Goal: Task Accomplishment & Management: Complete application form

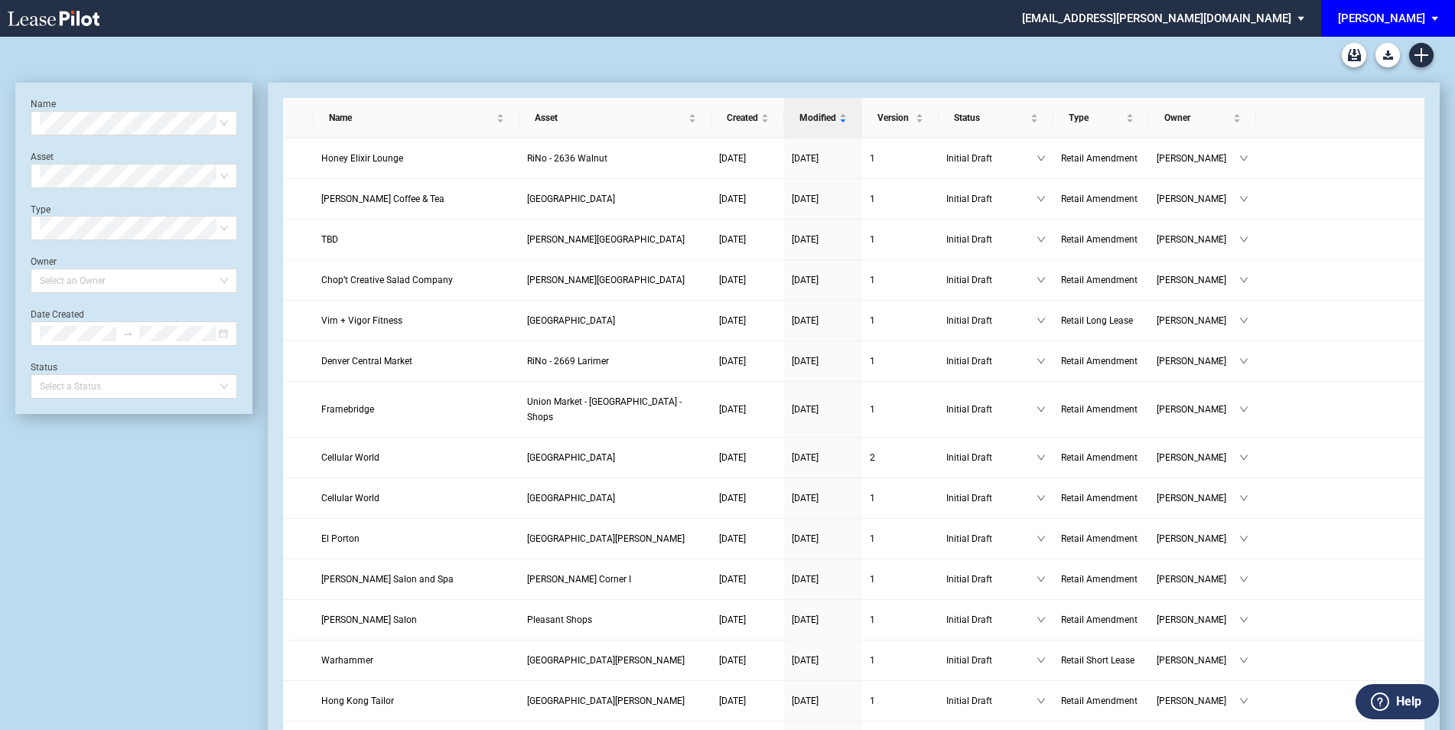
click at [1431, 46] on div "Long Form Retail Lease Blank Short Form Retail Lease Blank Retail Amendment Bla…" at bounding box center [727, 55] width 1424 height 37
click at [1427, 46] on link "Create new document" at bounding box center [1421, 55] width 24 height 24
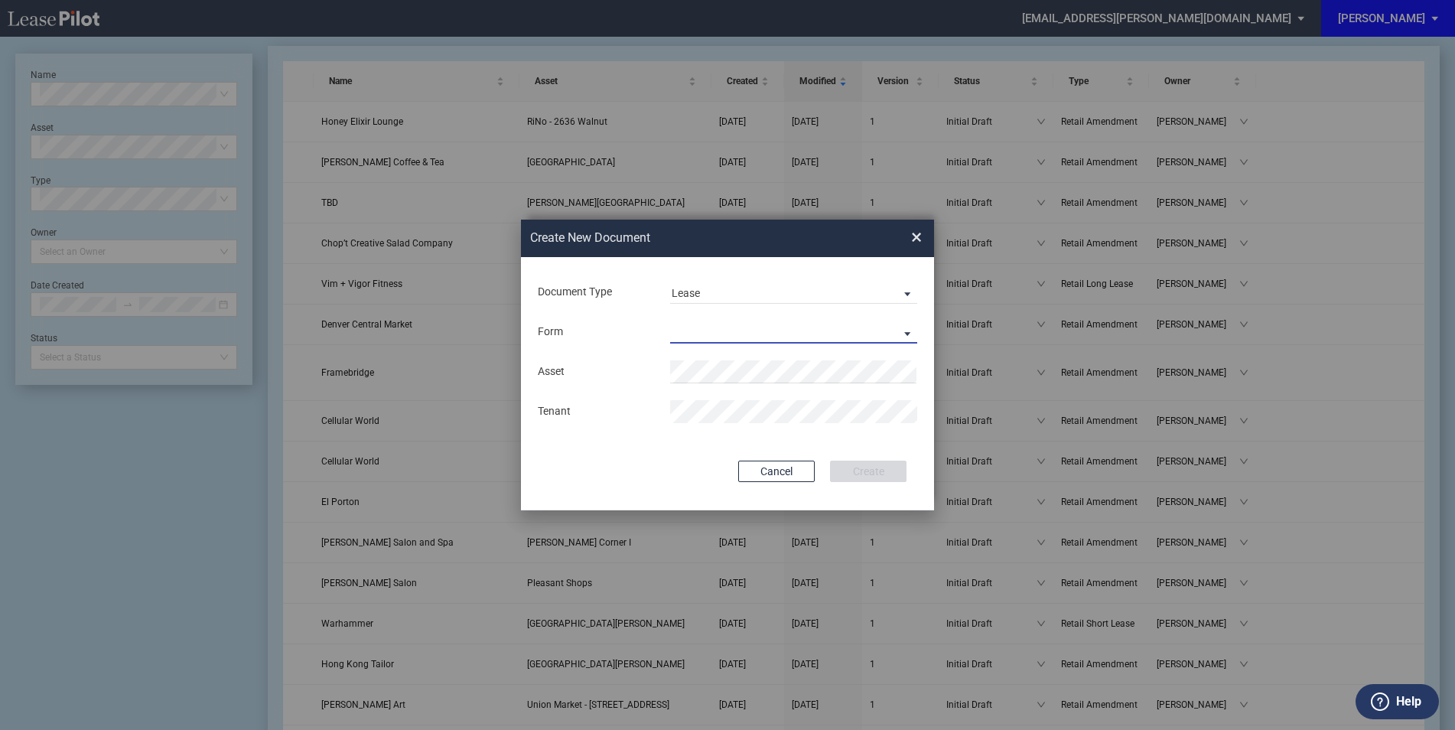
click at [763, 320] on md-select "Retail Long Lease Retail Short Lease" at bounding box center [793, 331] width 247 height 23
click at [745, 326] on div "Retail Long Lease" at bounding box center [720, 332] width 96 height 17
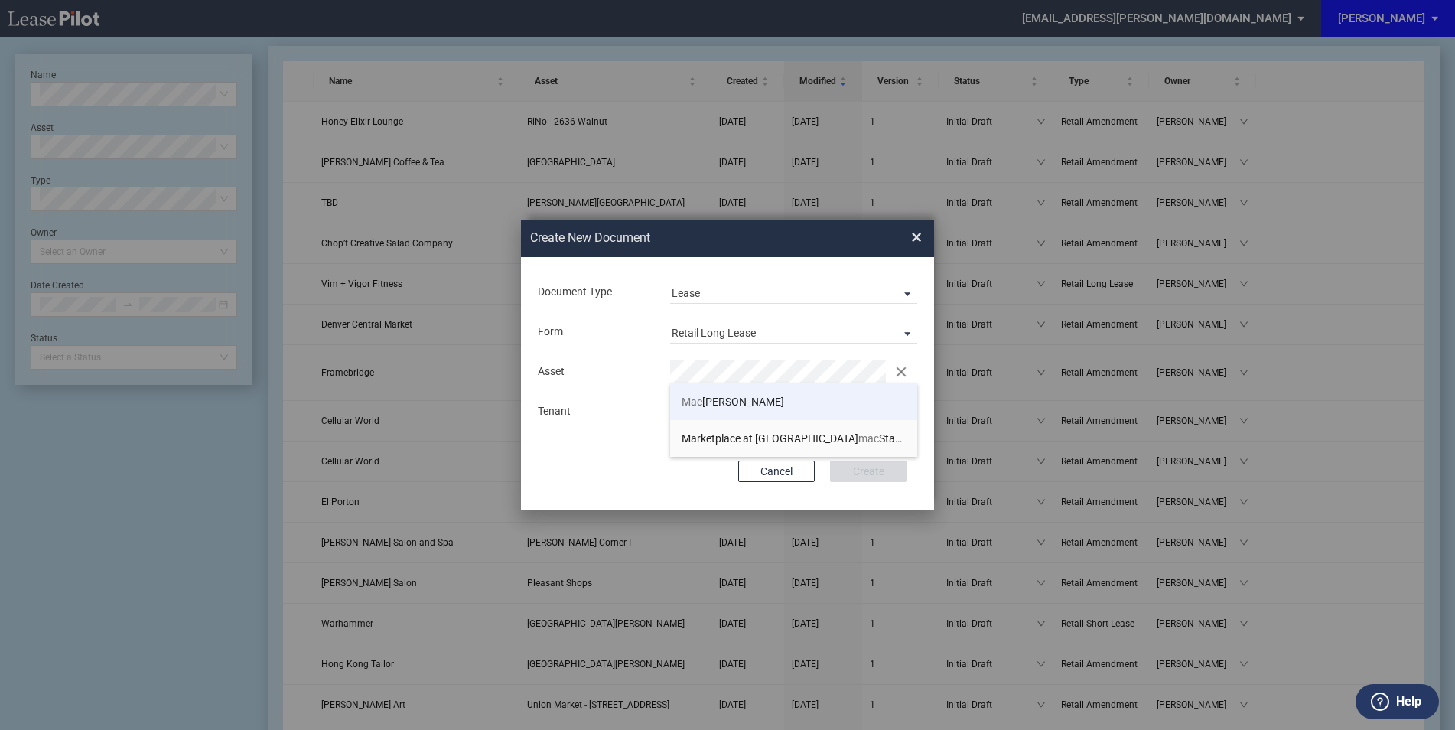
click at [746, 395] on span "Mac Arthur Park" at bounding box center [732, 401] width 102 height 12
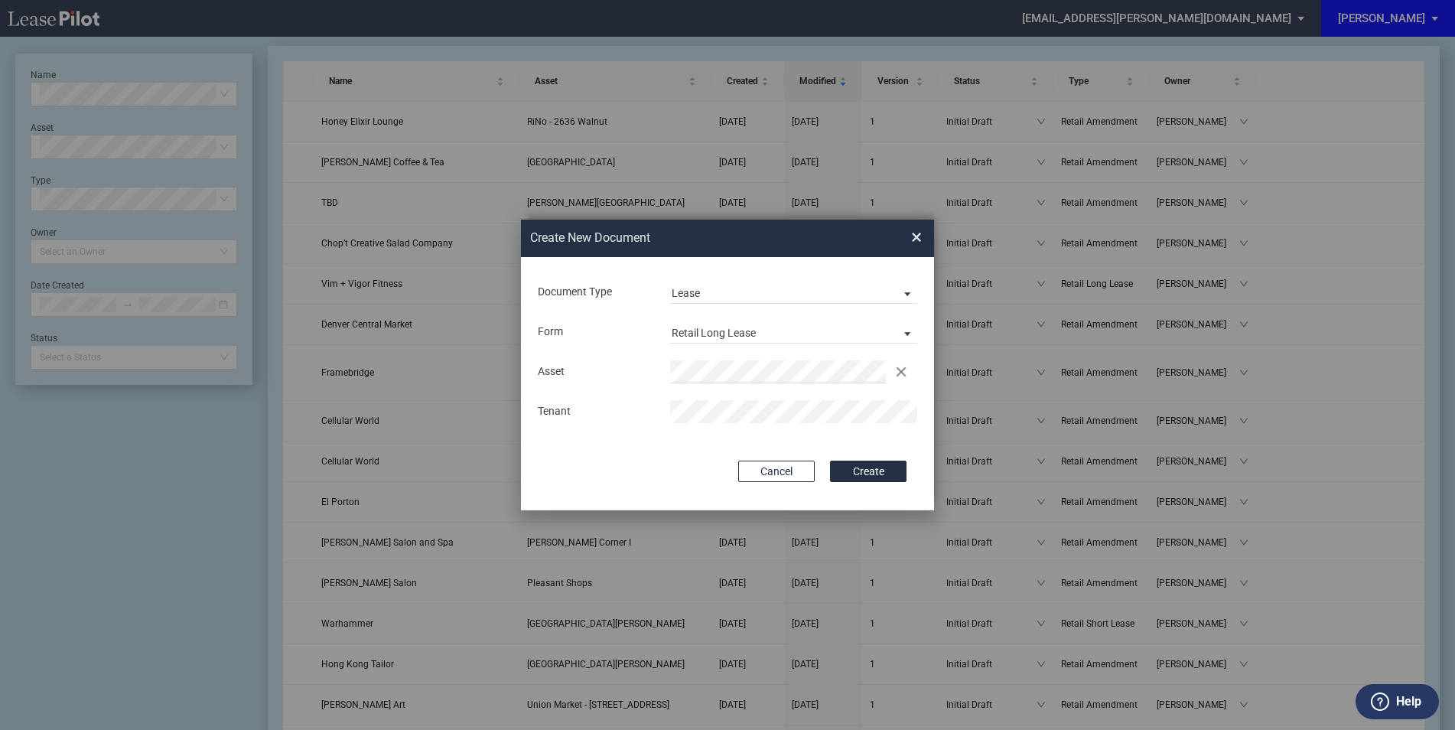
click at [869, 439] on md-input-container "Use Conformed Deal The selected building was not in your LeasePilot platform wh…" at bounding box center [727, 439] width 382 height 3
click at [870, 476] on button "Create" at bounding box center [868, 470] width 76 height 21
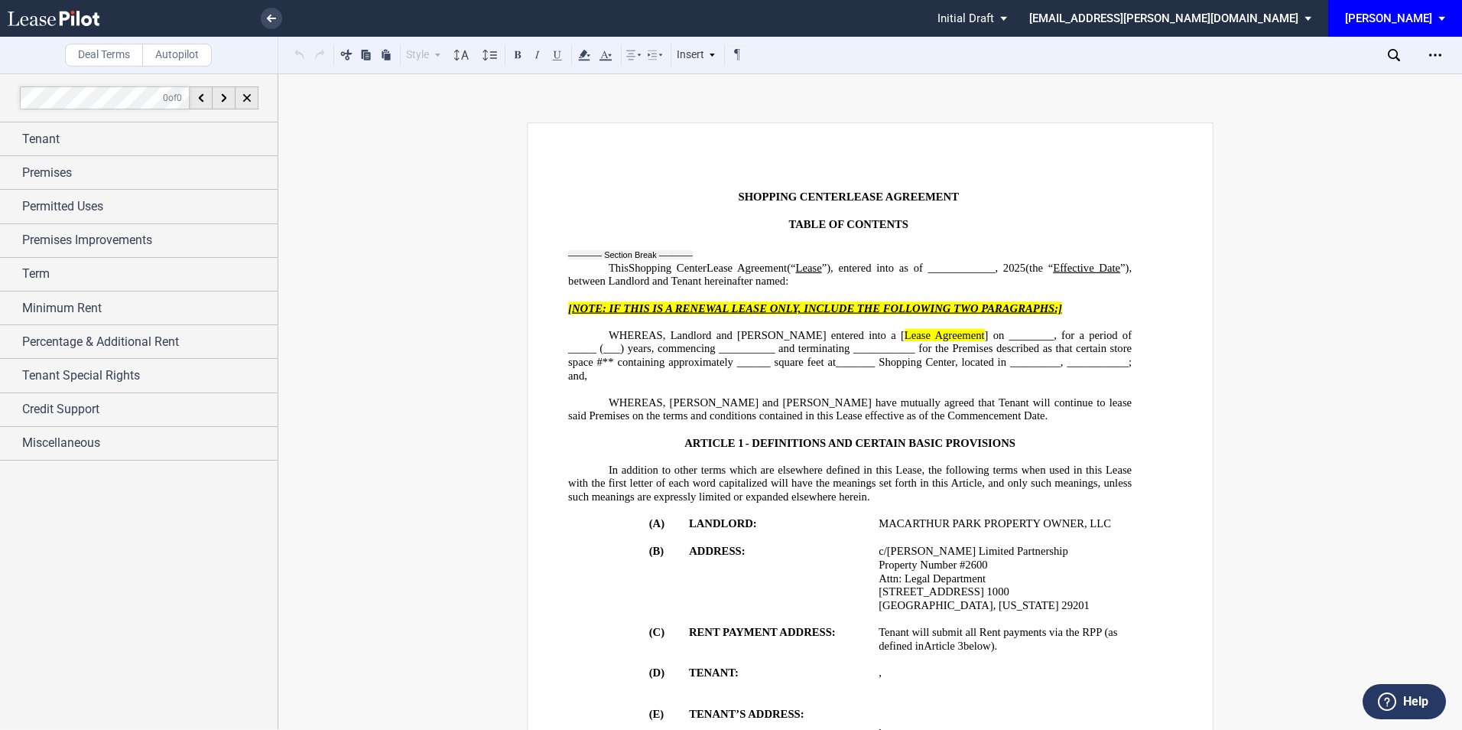
drag, startPoint x: 0, startPoint y: 0, endPoint x: 871, endPoint y: 458, distance: 984.3
drag, startPoint x: 871, startPoint y: 458, endPoint x: 129, endPoint y: 130, distance: 811.2
click at [129, 130] on div "Tenant" at bounding box center [149, 139] width 255 height 18
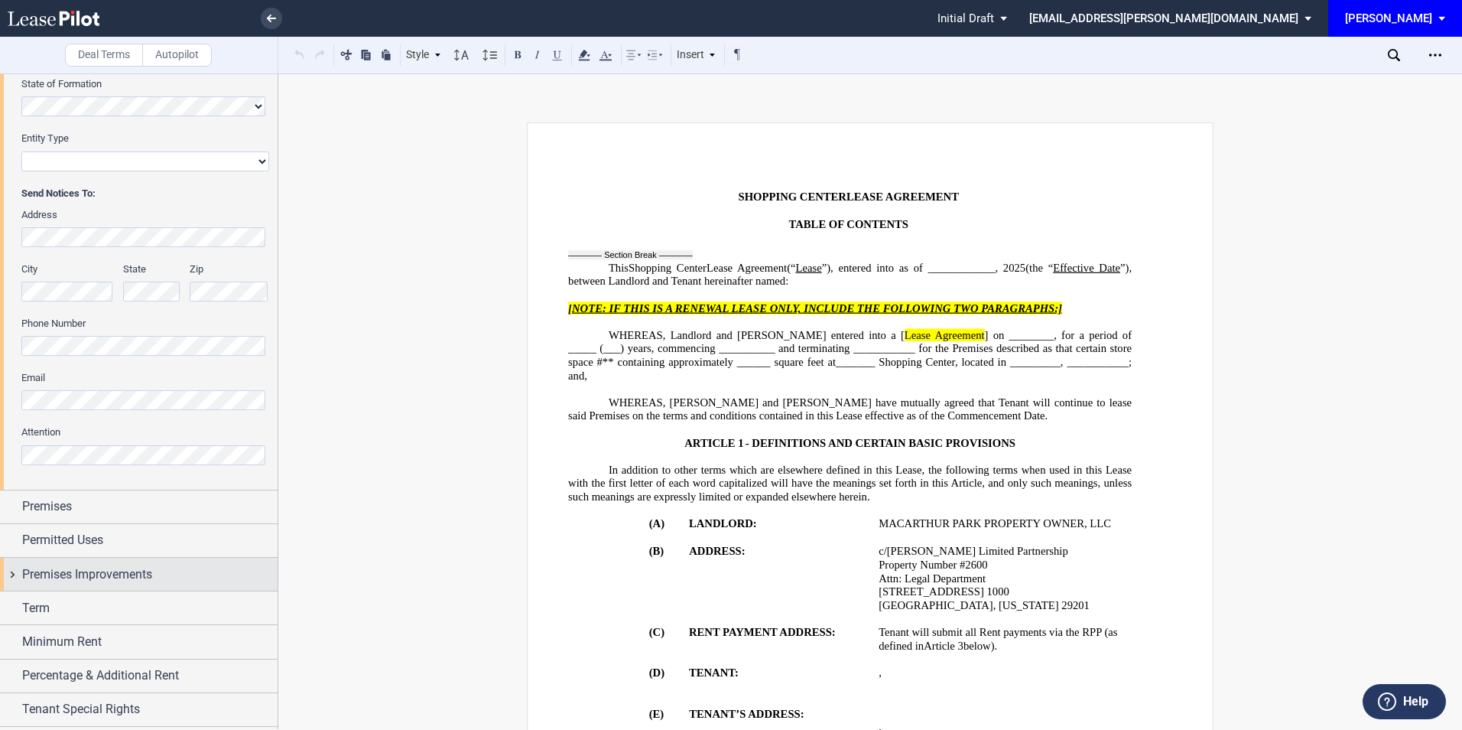
scroll to position [306, 0]
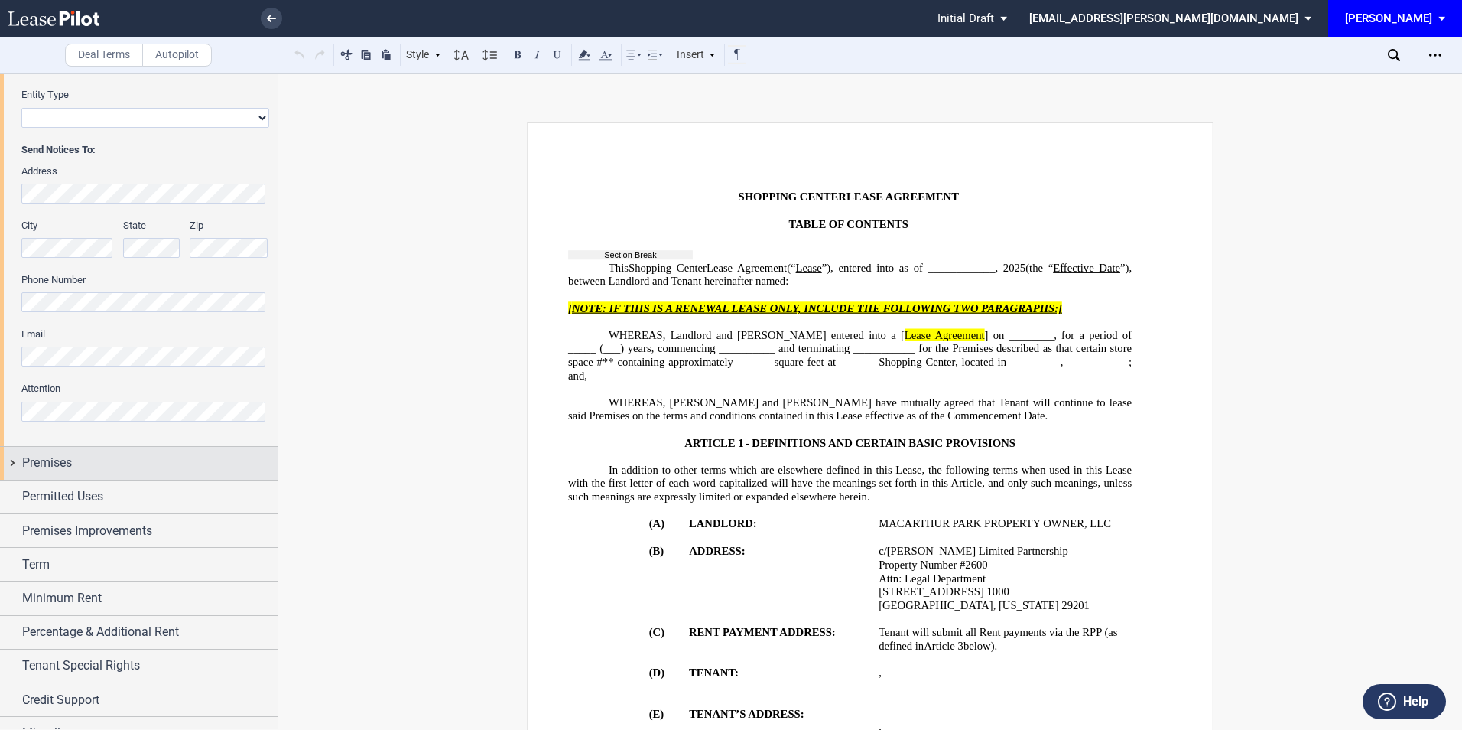
click at [150, 467] on div "Premises" at bounding box center [149, 463] width 255 height 18
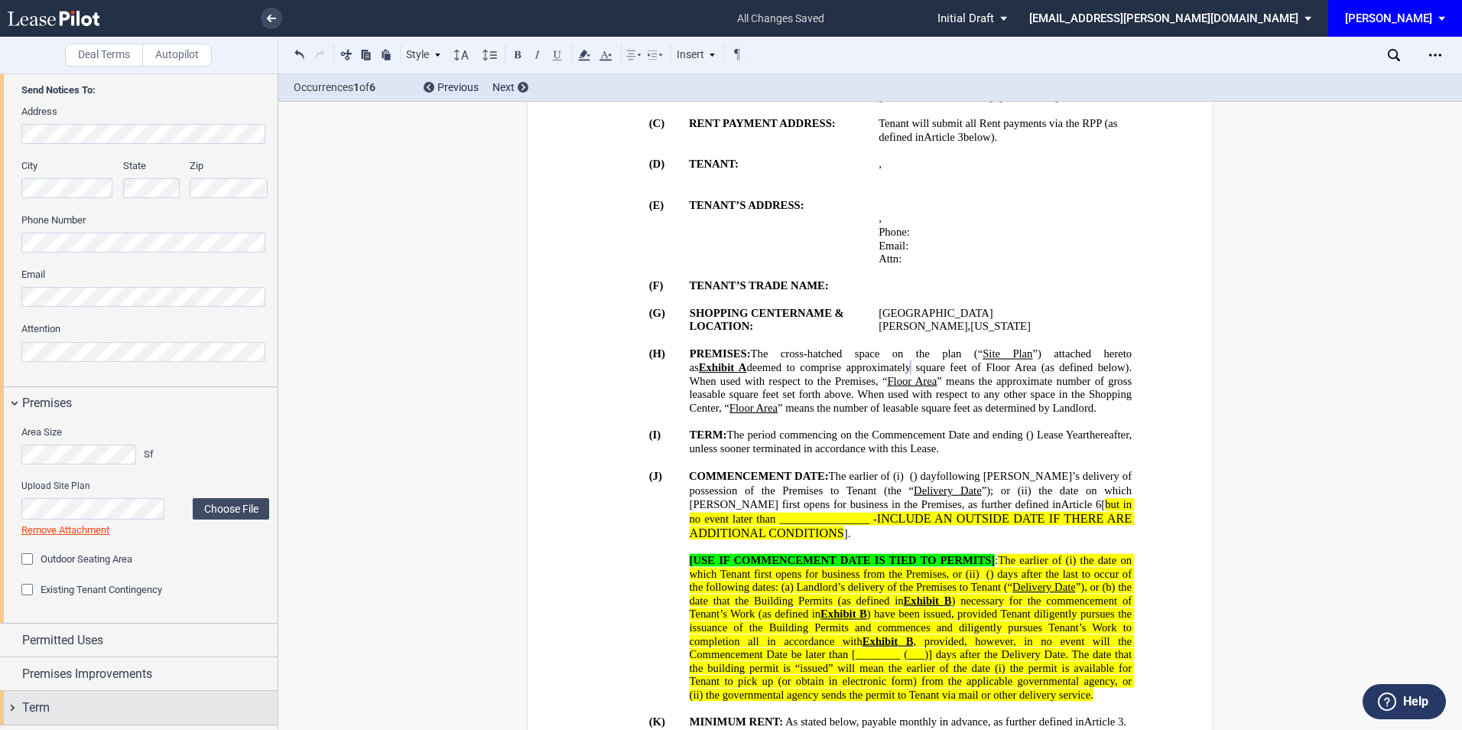
scroll to position [510, 0]
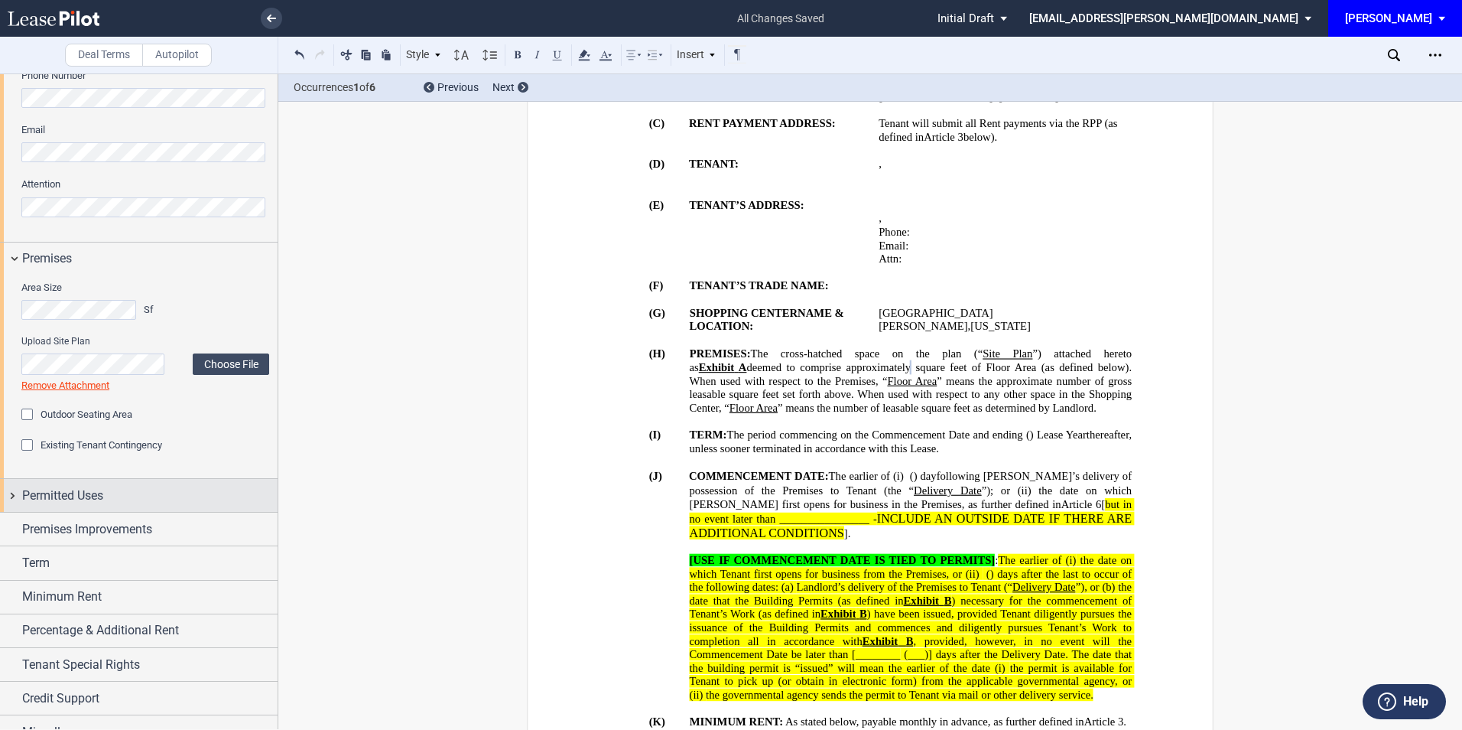
click at [106, 491] on div "Permitted Uses" at bounding box center [149, 495] width 255 height 18
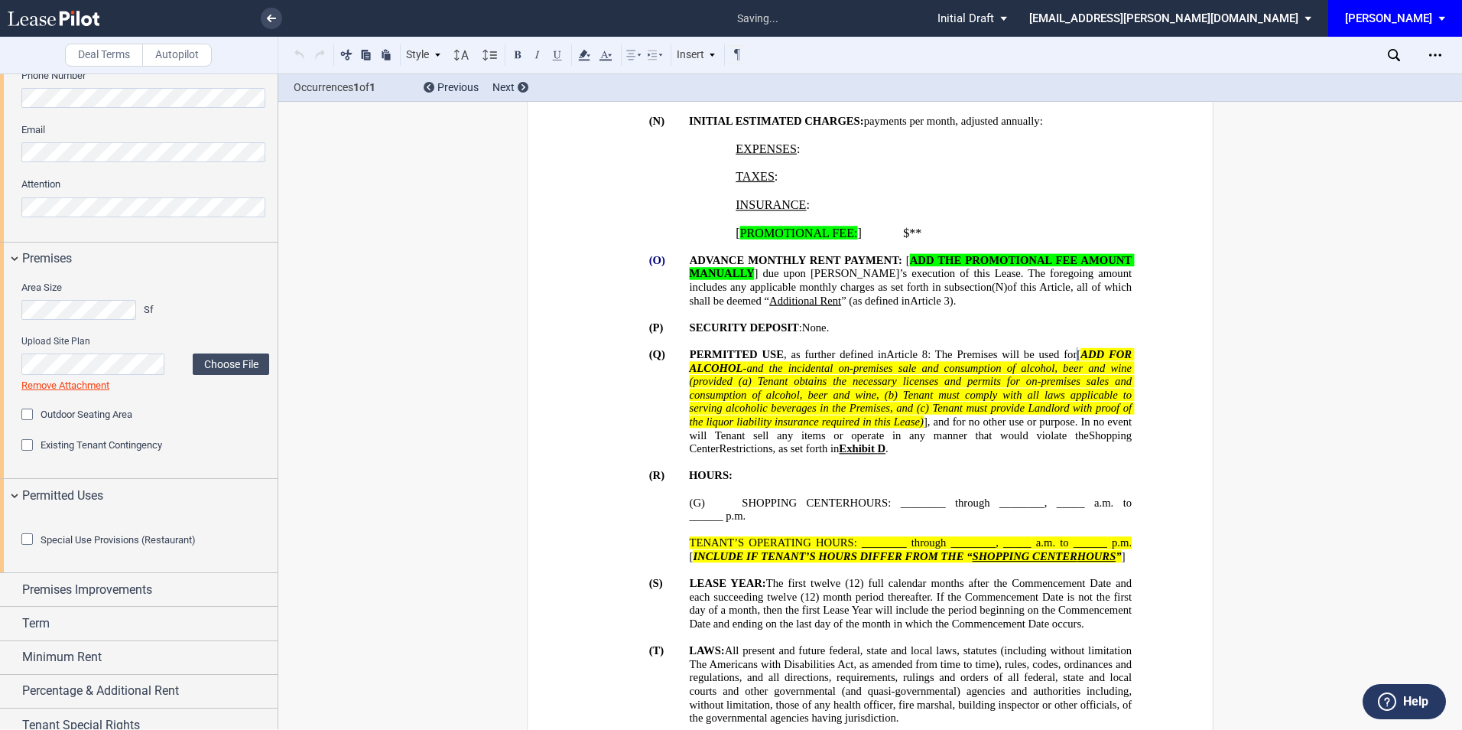
scroll to position [612, 0]
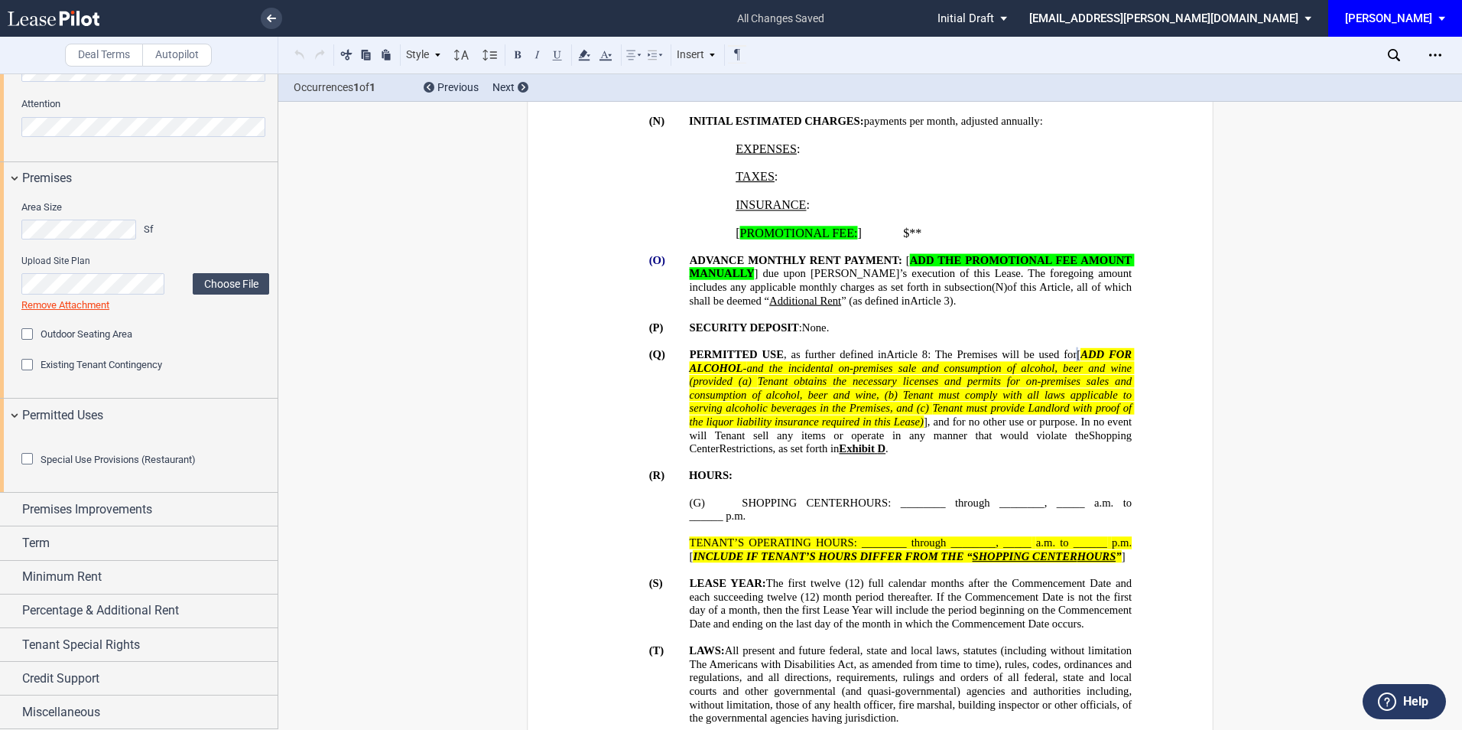
click at [22, 468] on div "Special Use Provisions (Restaurant)" at bounding box center [28, 460] width 15 height 15
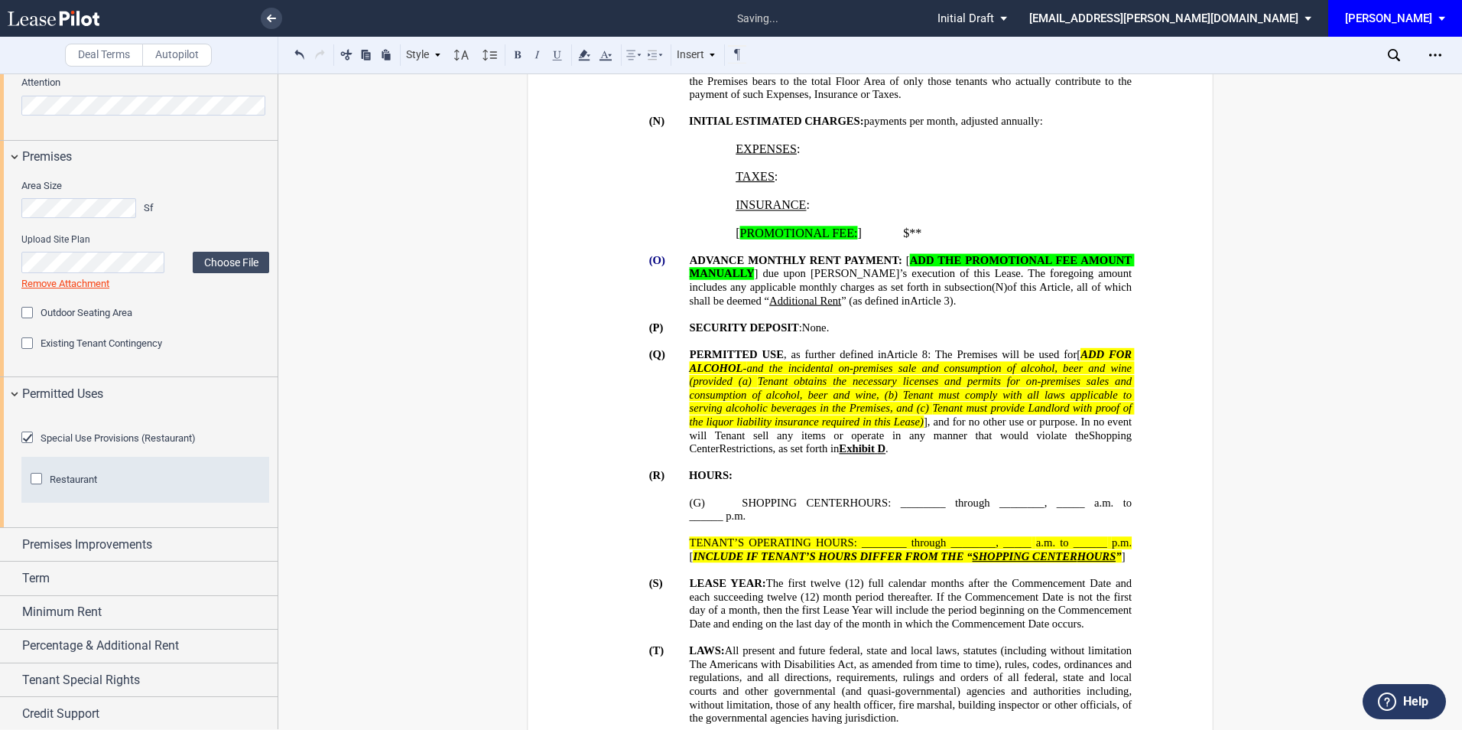
click at [42, 488] on div "Restaurant" at bounding box center [38, 480] width 15 height 15
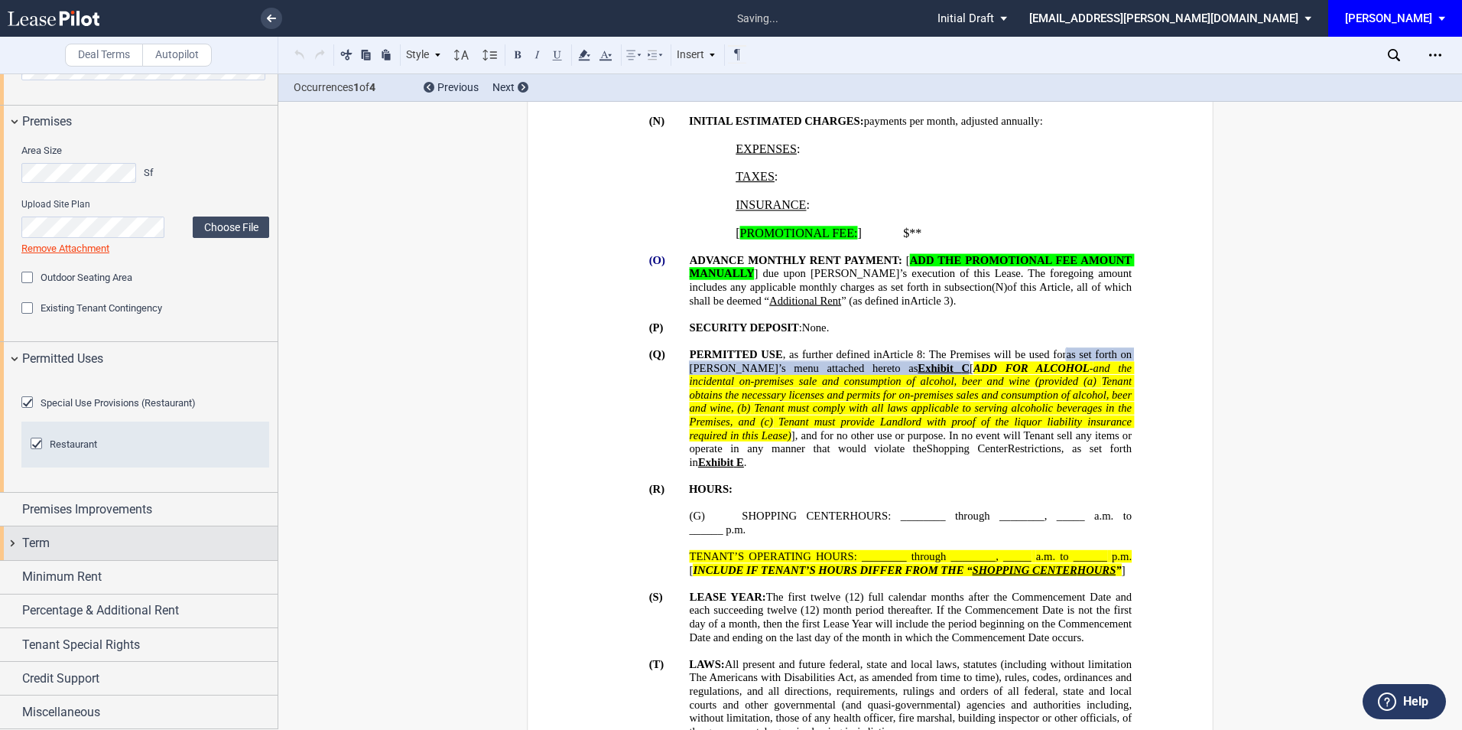
scroll to position [714, 0]
click at [112, 519] on span "Premises Improvements" at bounding box center [87, 509] width 130 height 18
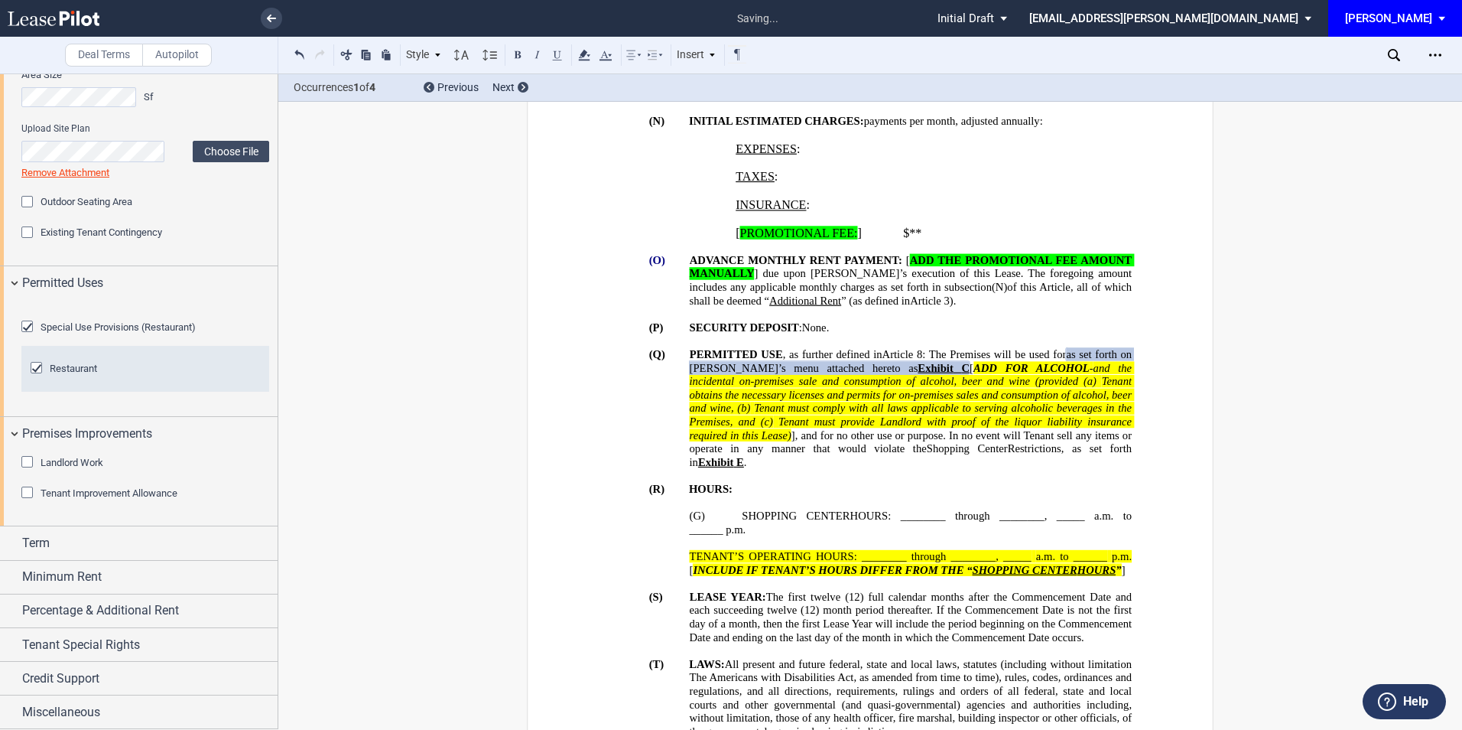
scroll to position [806, 0]
click at [30, 491] on div "Tenant Improvement Allowance" at bounding box center [28, 493] width 15 height 15
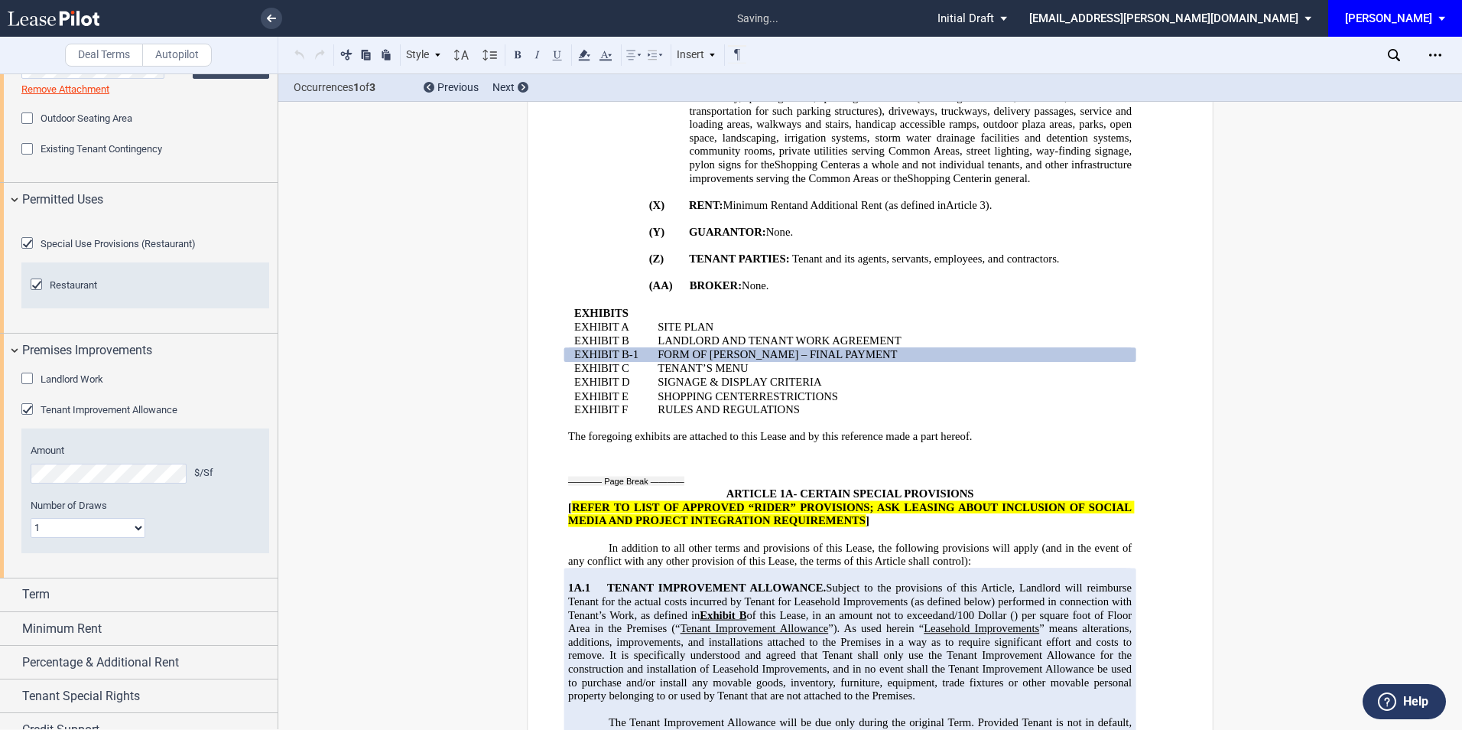
scroll to position [2350, 0]
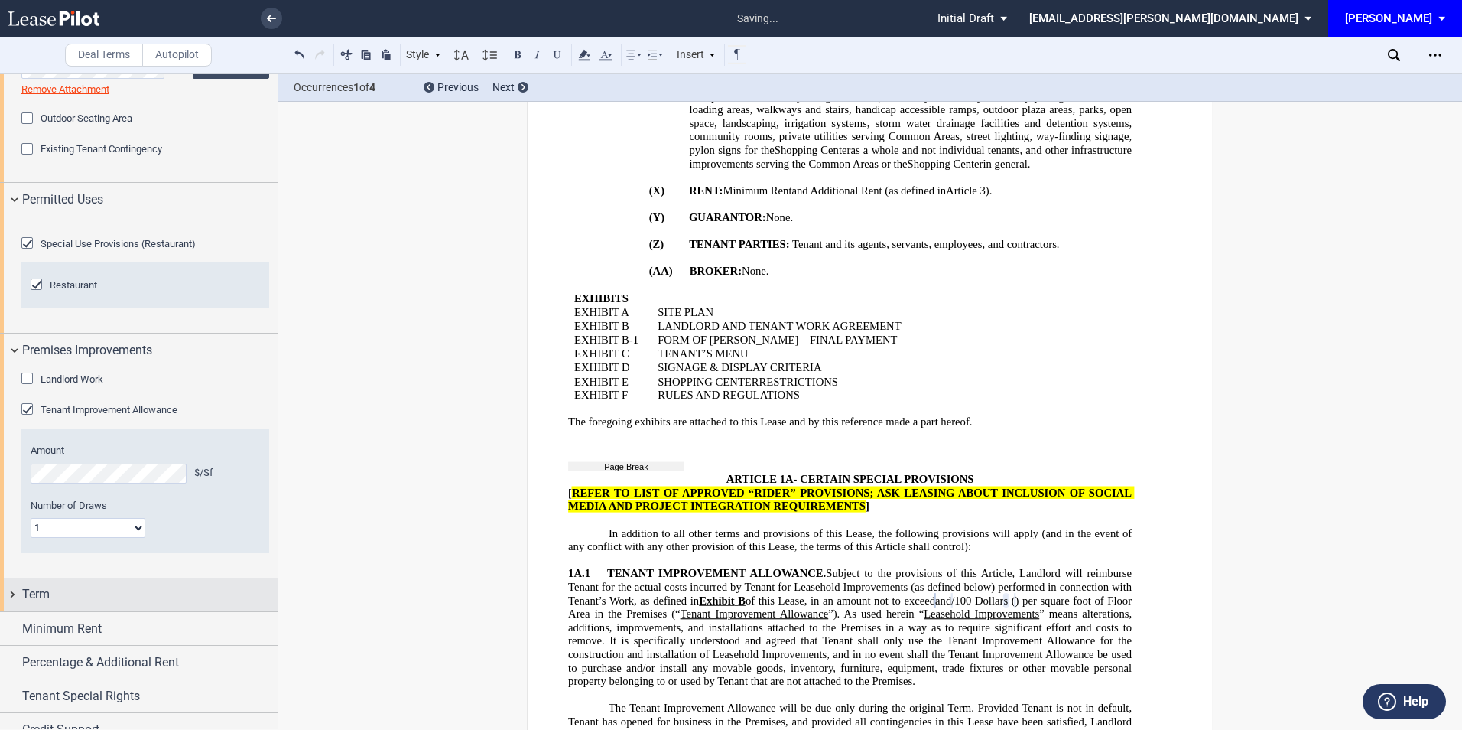
click at [111, 611] on div "Term" at bounding box center [139, 594] width 278 height 33
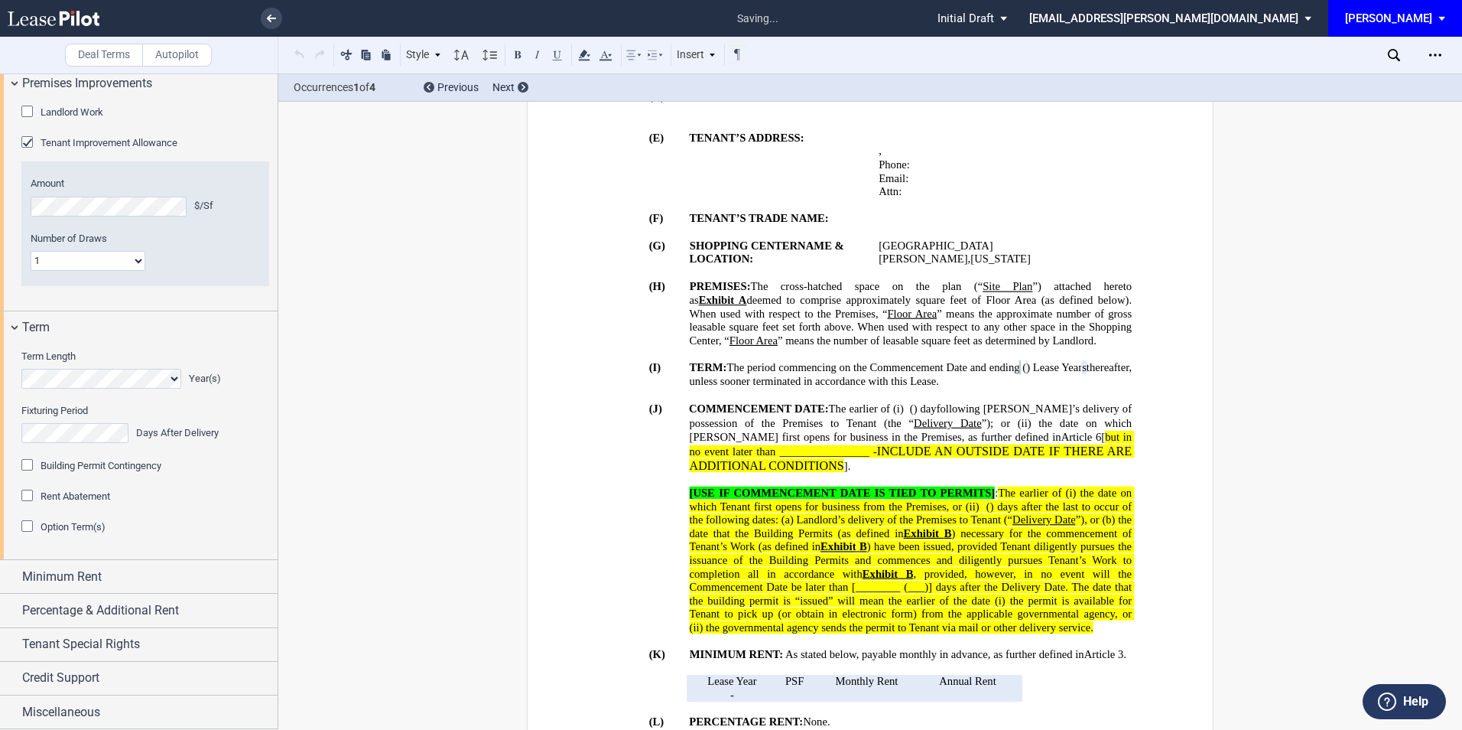
scroll to position [576, 0]
click at [28, 535] on div "Option Term(s)" at bounding box center [28, 527] width 15 height 15
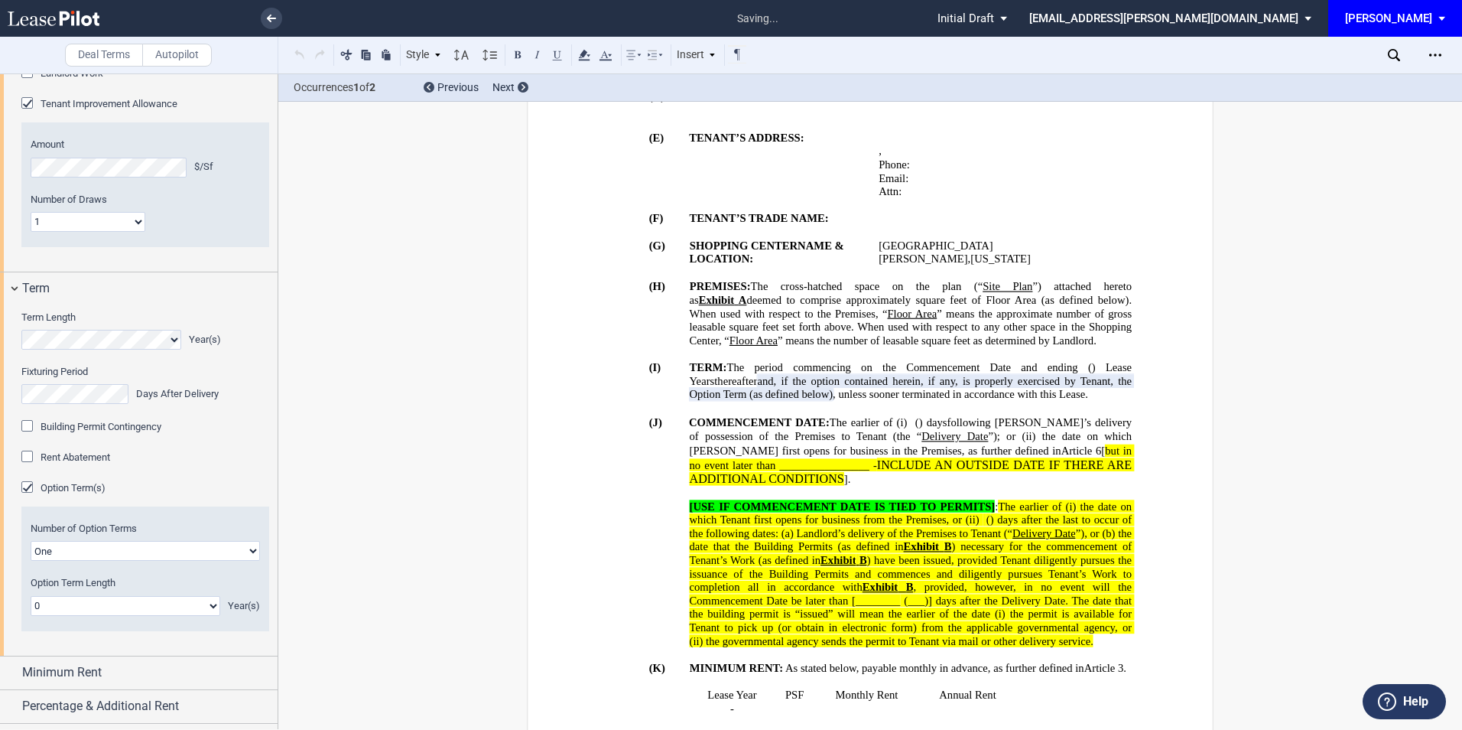
scroll to position [1214, 0]
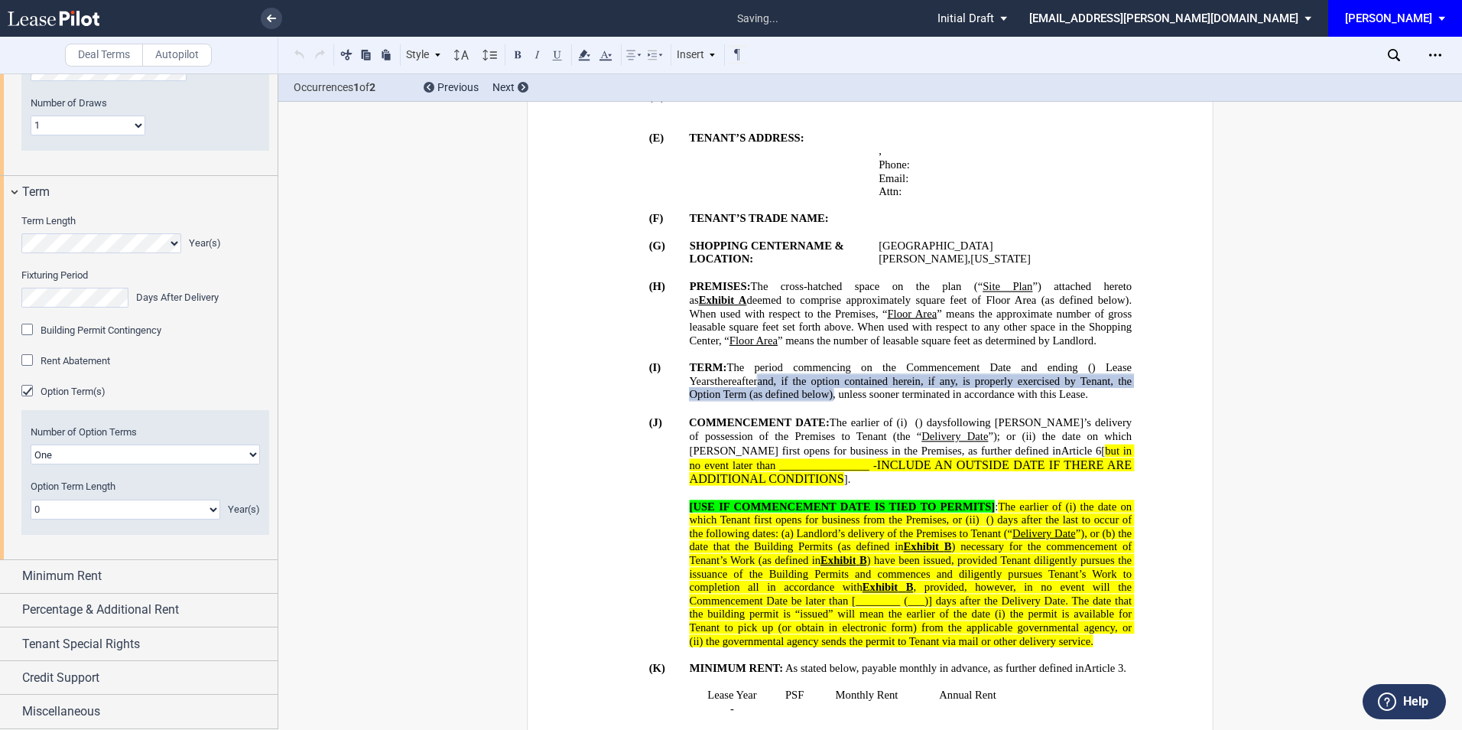
click at [129, 519] on select "0 1 2 3 4 5 6 7 8 9 10 11 12 13 14 15 16 17 18 19 20" at bounding box center [126, 509] width 190 height 20
select select "number:5"
click at [31, 519] on select "0 1 2 3 4 5 6 7 8 9 10 11 12 13 14 15 16 17 18 19 20" at bounding box center [126, 509] width 190 height 20
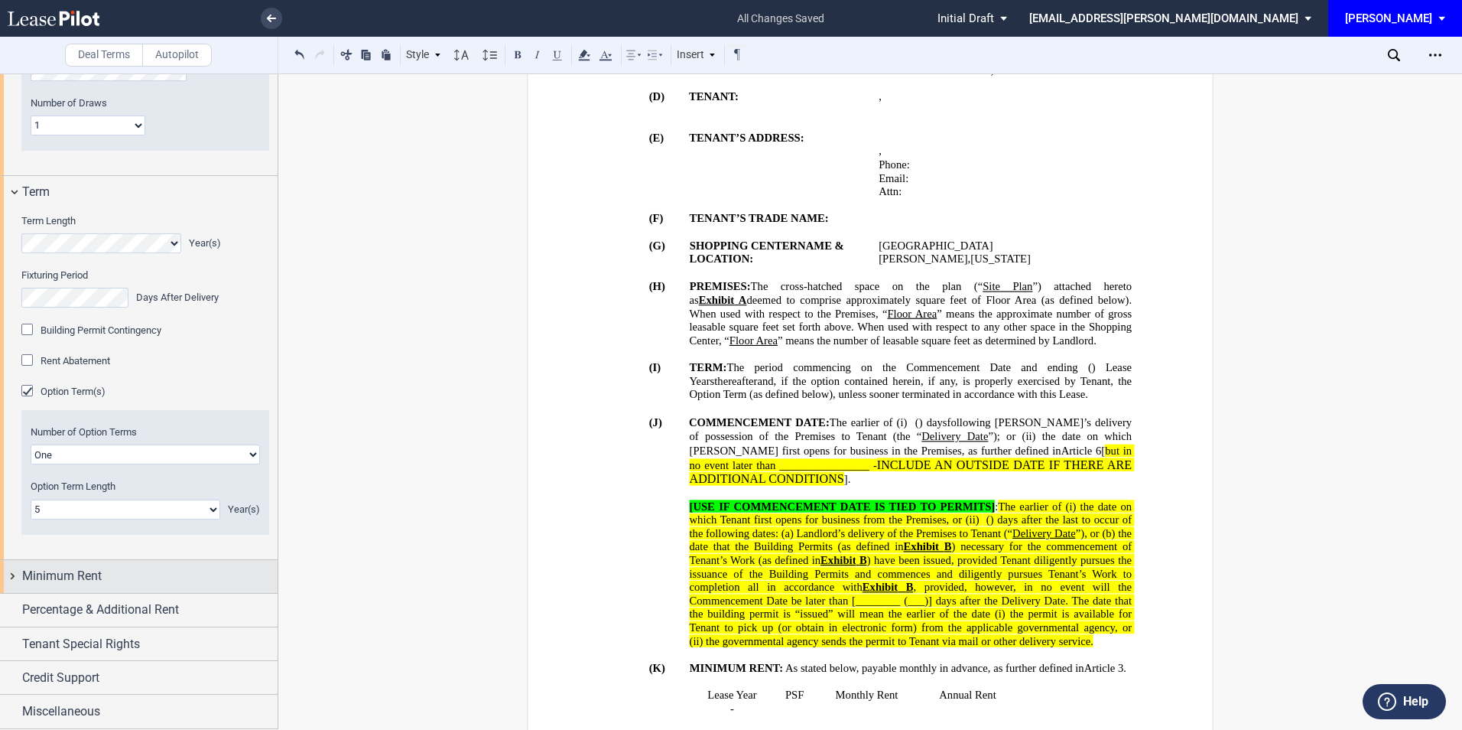
click at [161, 577] on div "Minimum Rent" at bounding box center [149, 576] width 255 height 18
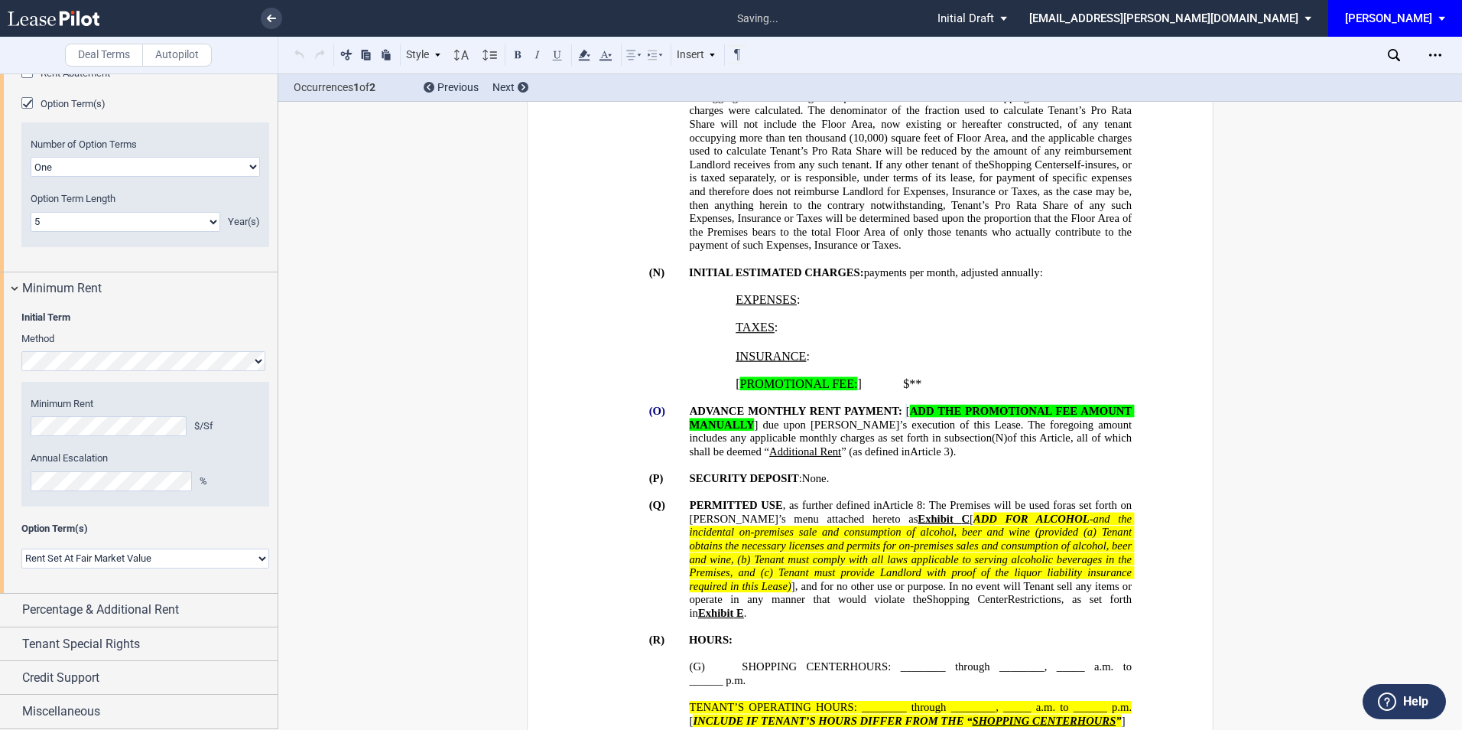
scroll to position [923, 0]
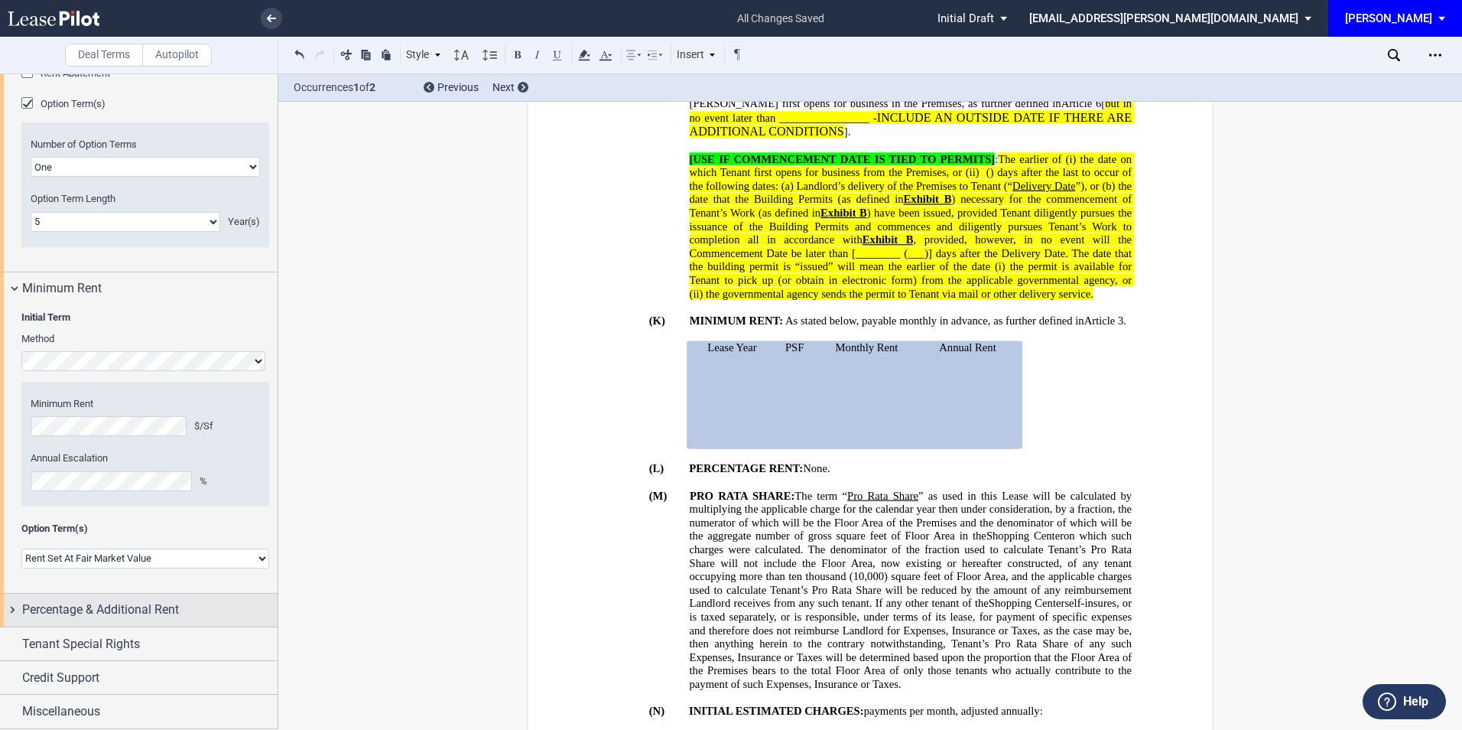
click at [228, 607] on div "Percentage & Additional Rent" at bounding box center [149, 609] width 255 height 18
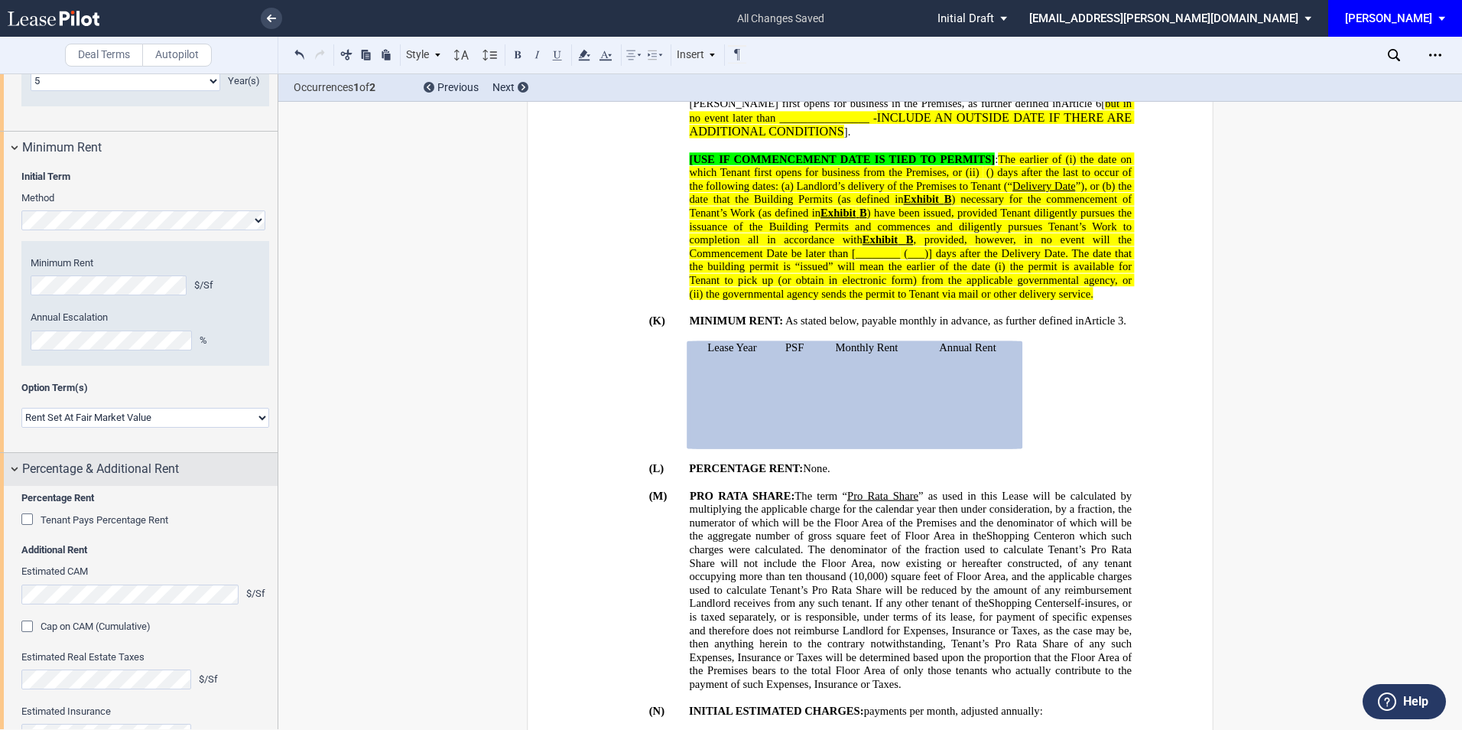
scroll to position [1682, 0]
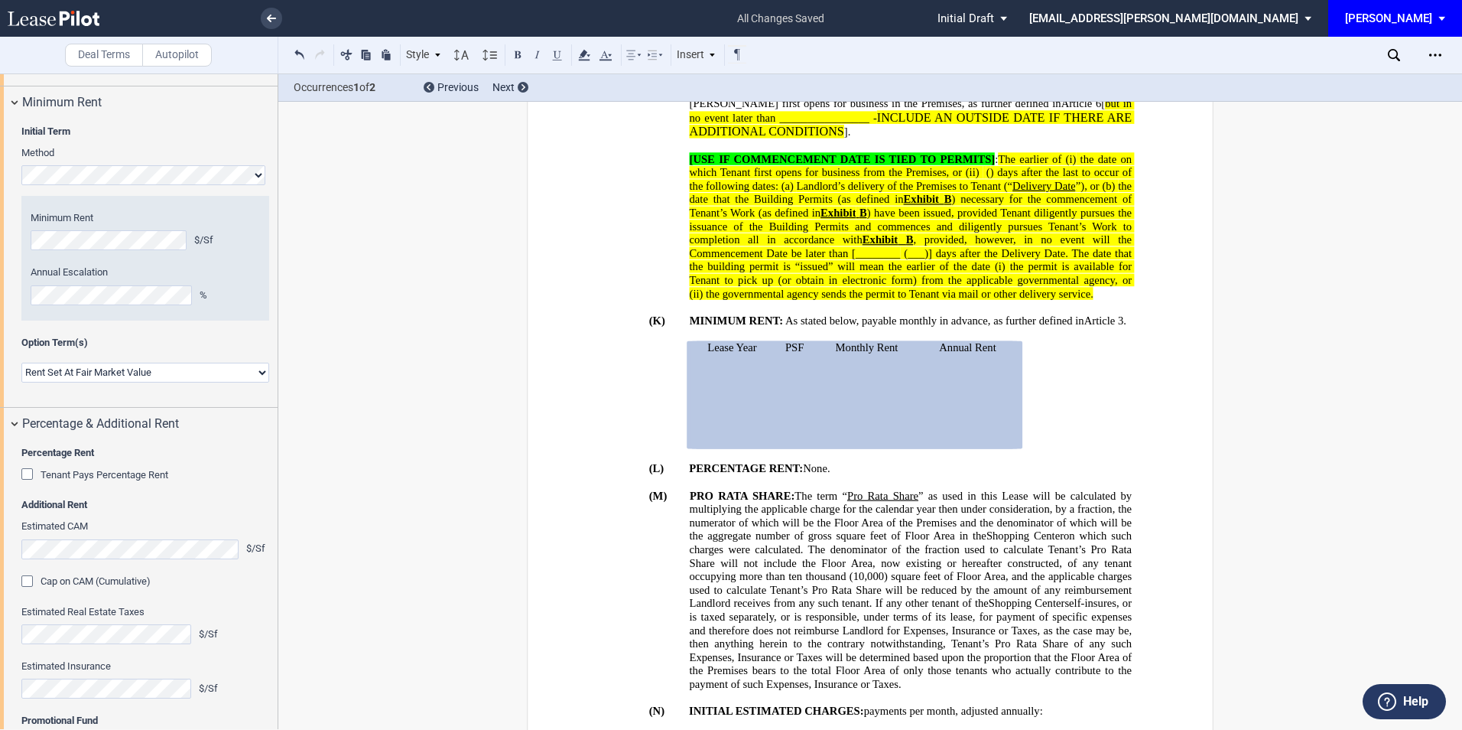
drag, startPoint x: 25, startPoint y: 556, endPoint x: 109, endPoint y: 561, distance: 84.3
click at [25, 483] on div "Tenant Pays Percentage Rent" at bounding box center [28, 475] width 15 height 15
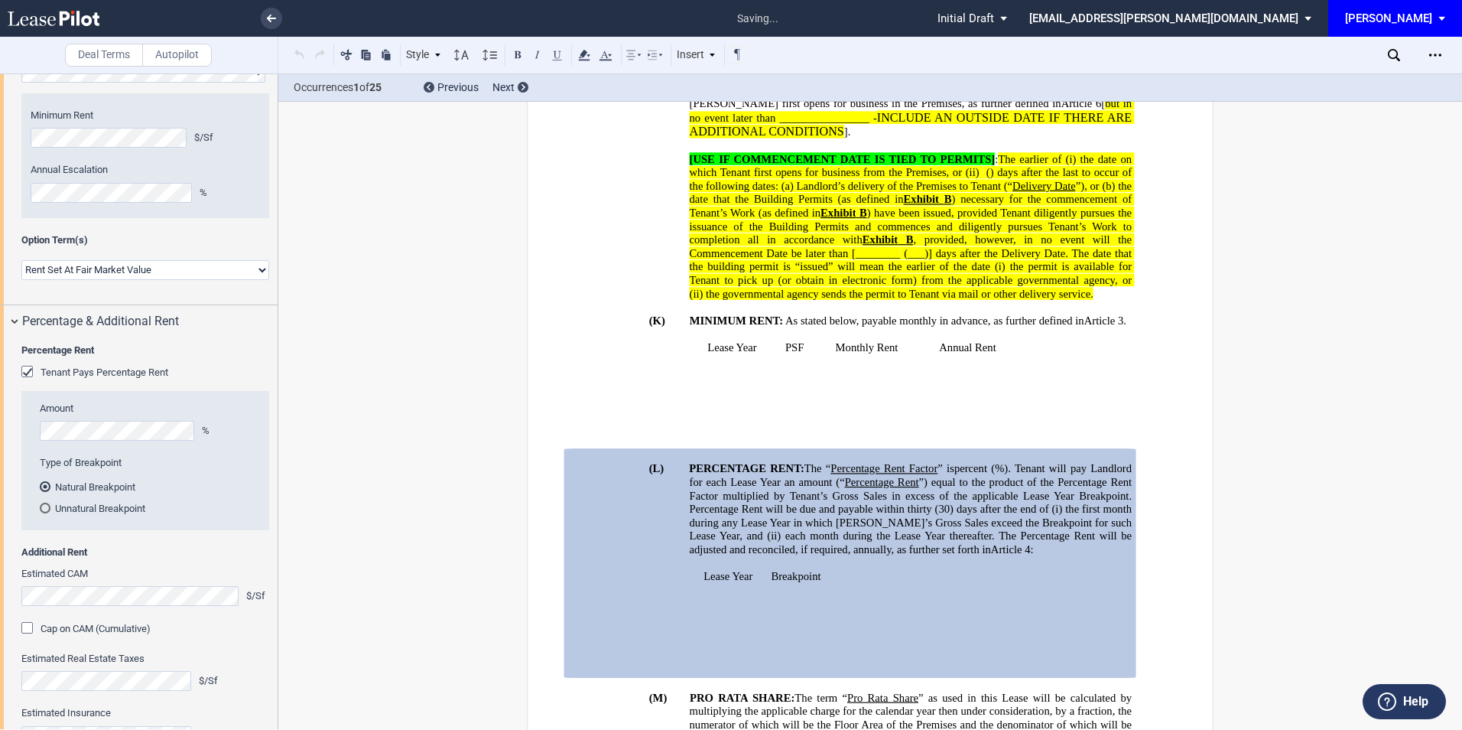
scroll to position [1123, 0]
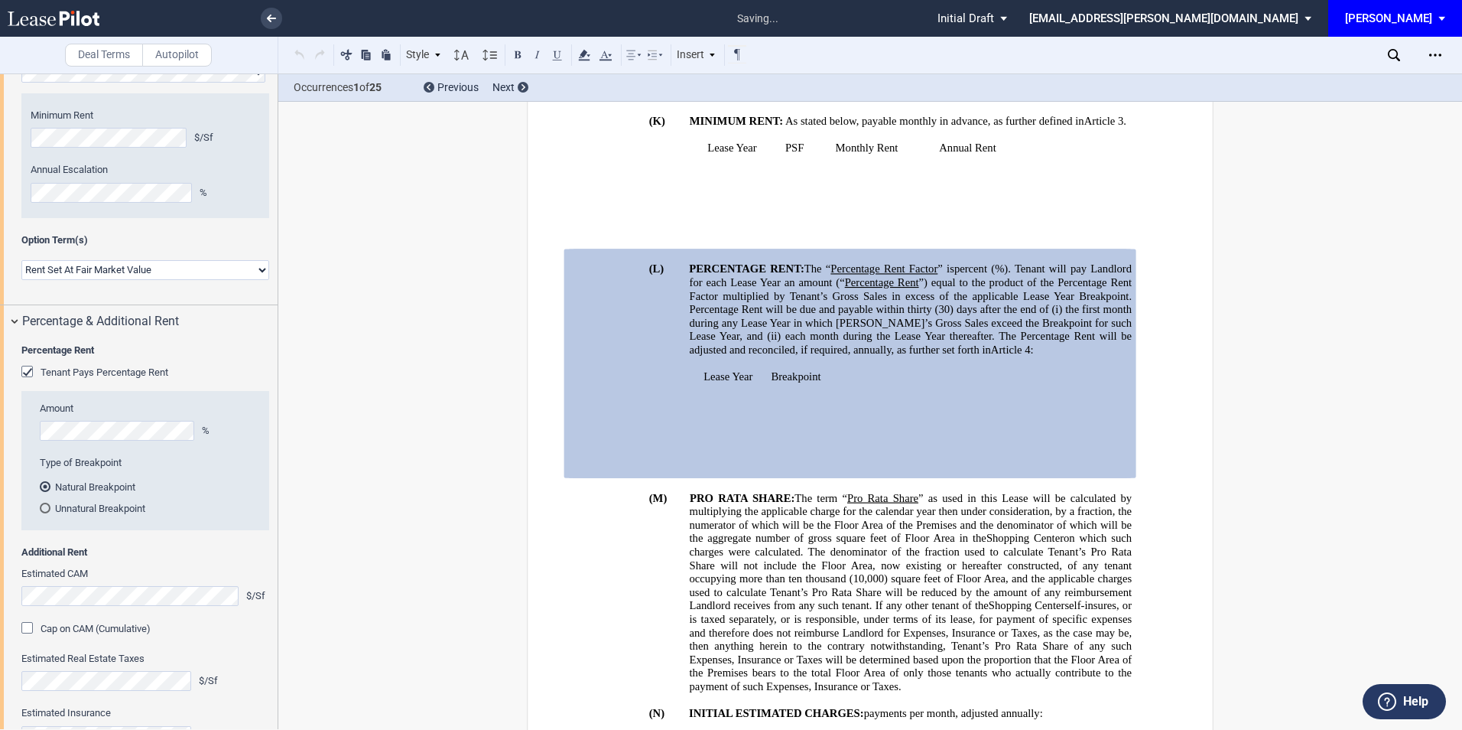
click at [91, 527] on div "Amount % Type of Breakpoint Natural Breakpoint Unnatural Breakpoint Base Gross …" at bounding box center [145, 466] width 248 height 128
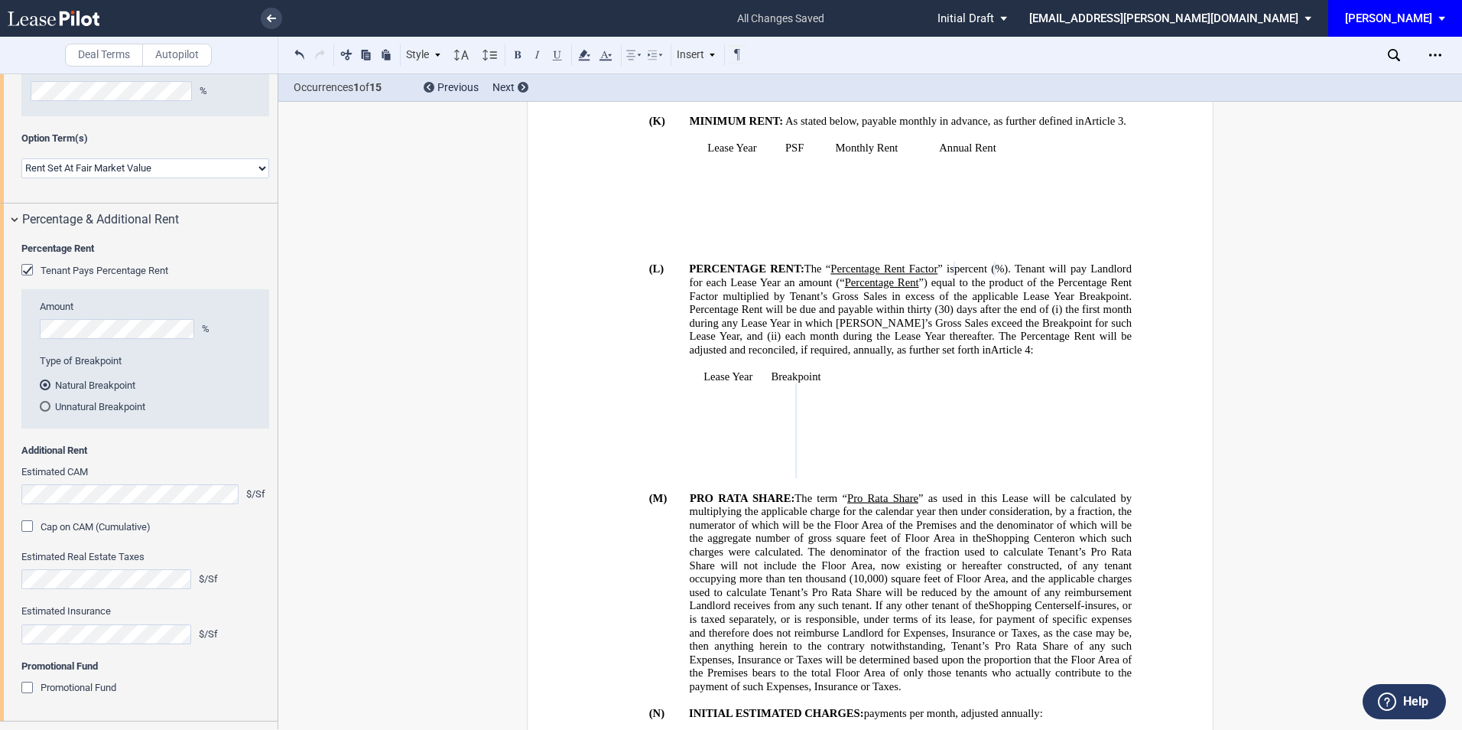
scroll to position [1988, 0]
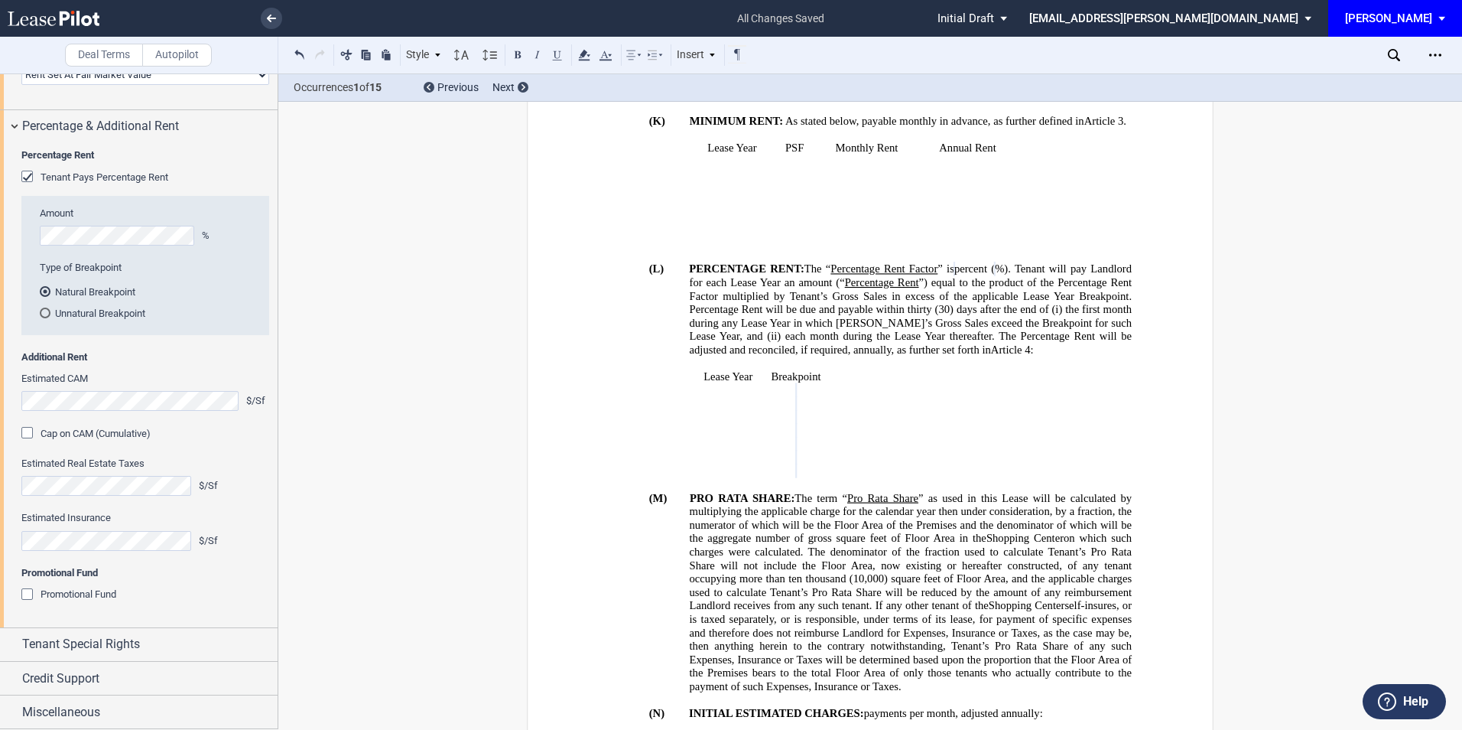
click at [29, 442] on div "Cap on CAM (Cumulative)" at bounding box center [28, 434] width 15 height 15
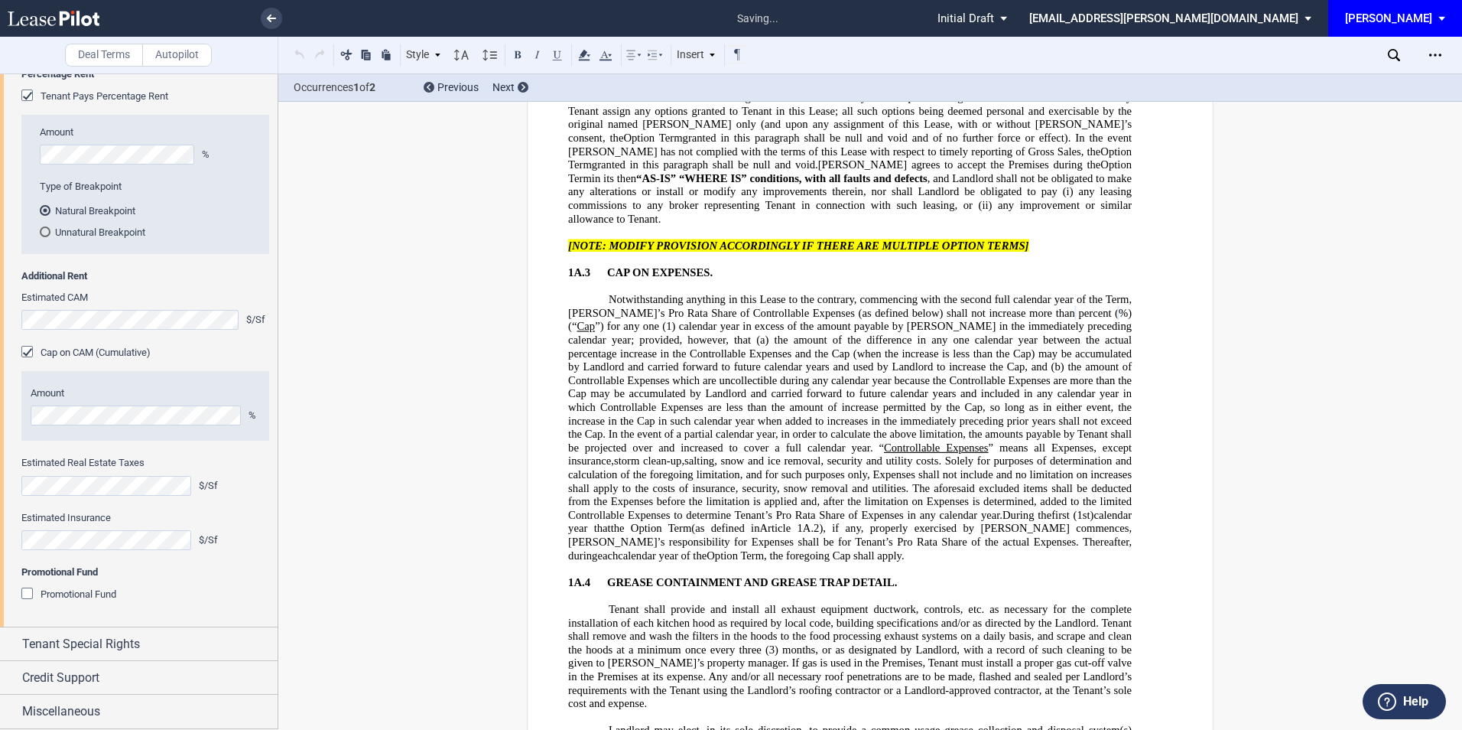
scroll to position [2145, 0]
click at [161, 649] on div "Tenant Special Rights" at bounding box center [149, 644] width 255 height 18
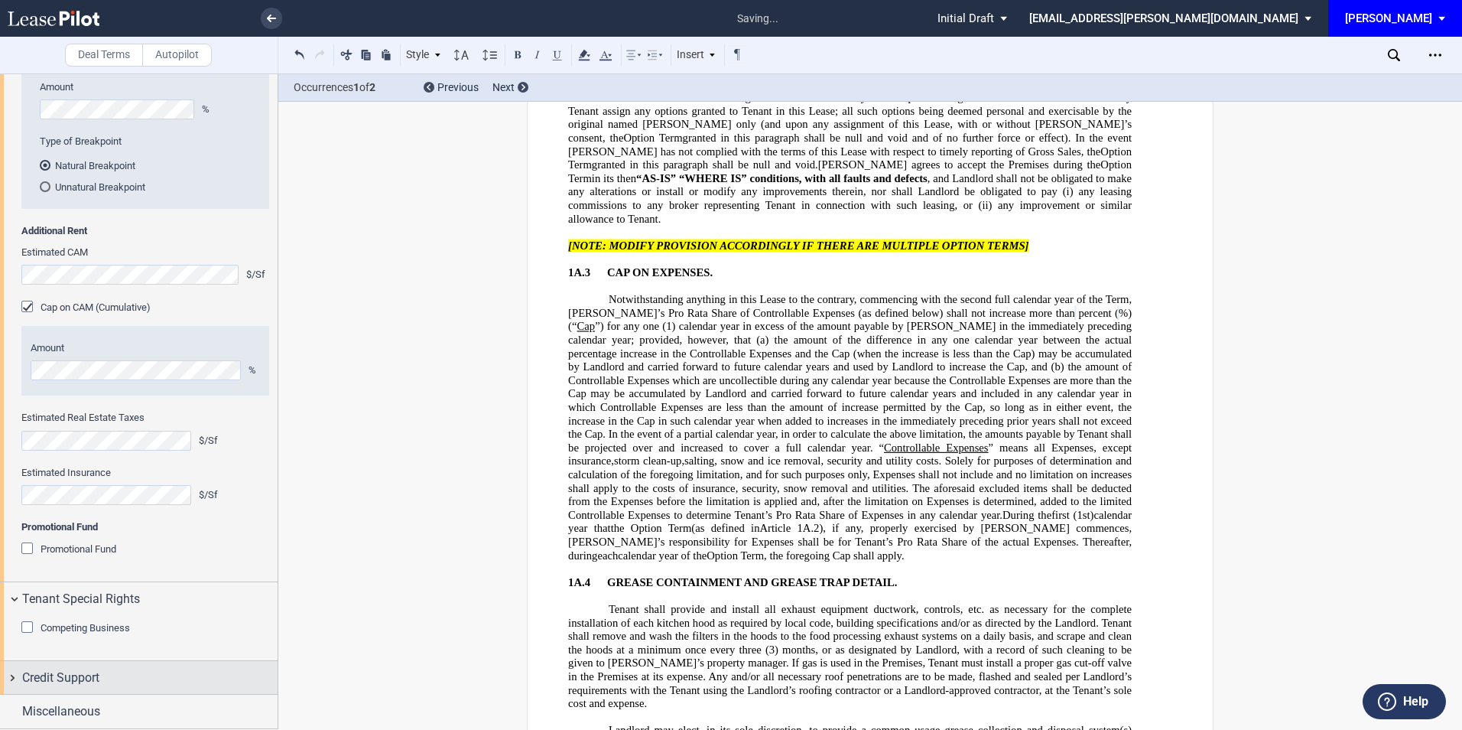
click at [127, 678] on div "Credit Support" at bounding box center [149, 677] width 255 height 18
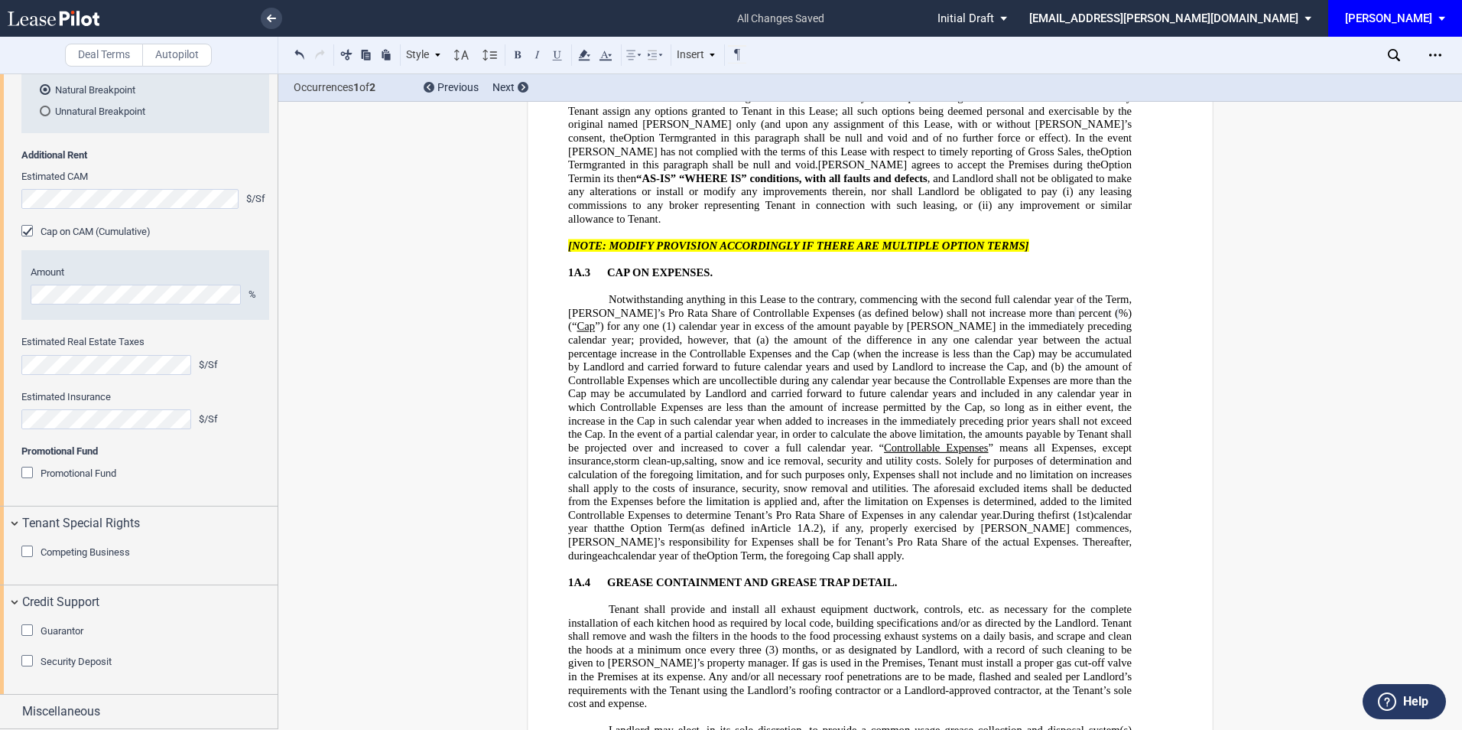
scroll to position [2265, 0]
click at [31, 627] on div "Guarantor" at bounding box center [28, 631] width 15 height 15
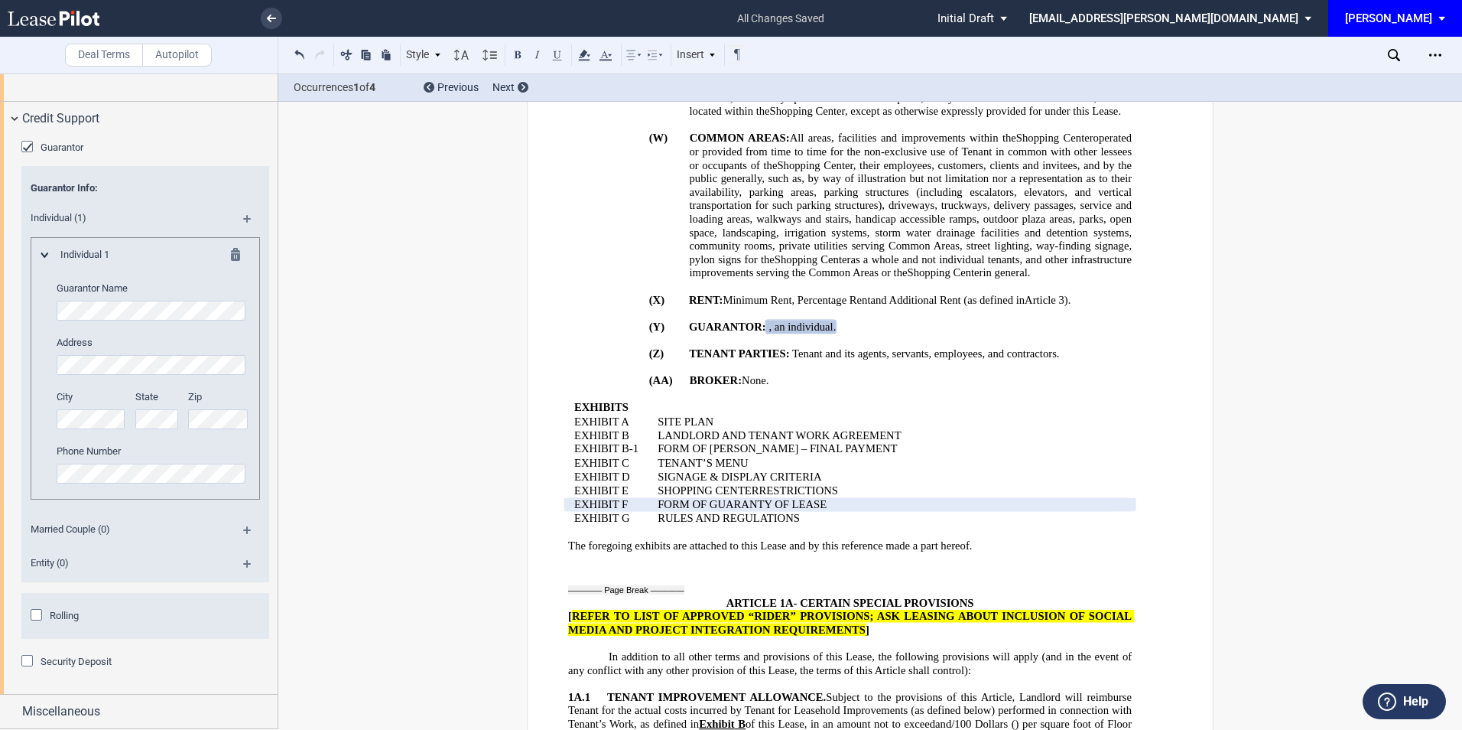
scroll to position [2749, 0]
click at [85, 708] on span "Miscellaneous" at bounding box center [61, 711] width 78 height 18
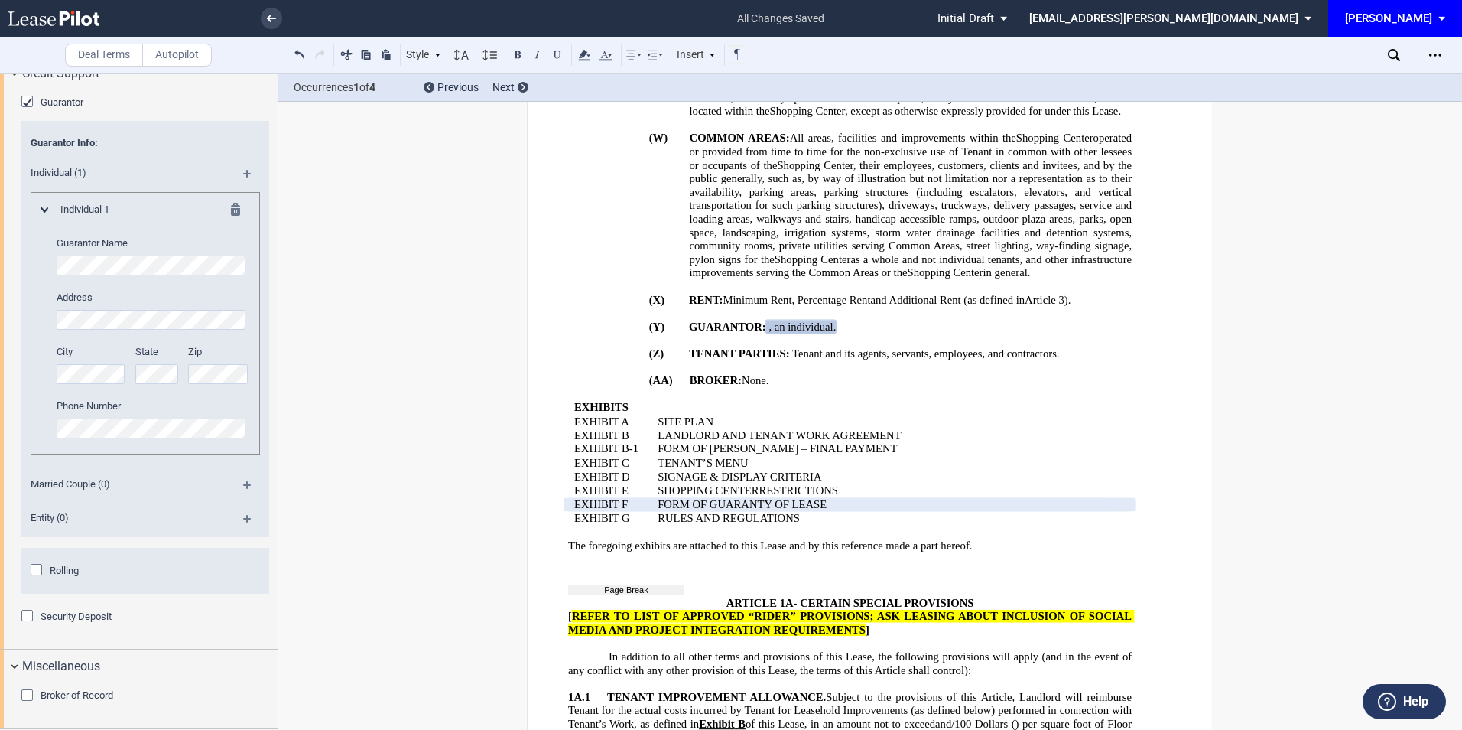
scroll to position [2794, 0]
click at [29, 694] on div "Broker of Record" at bounding box center [28, 696] width 15 height 15
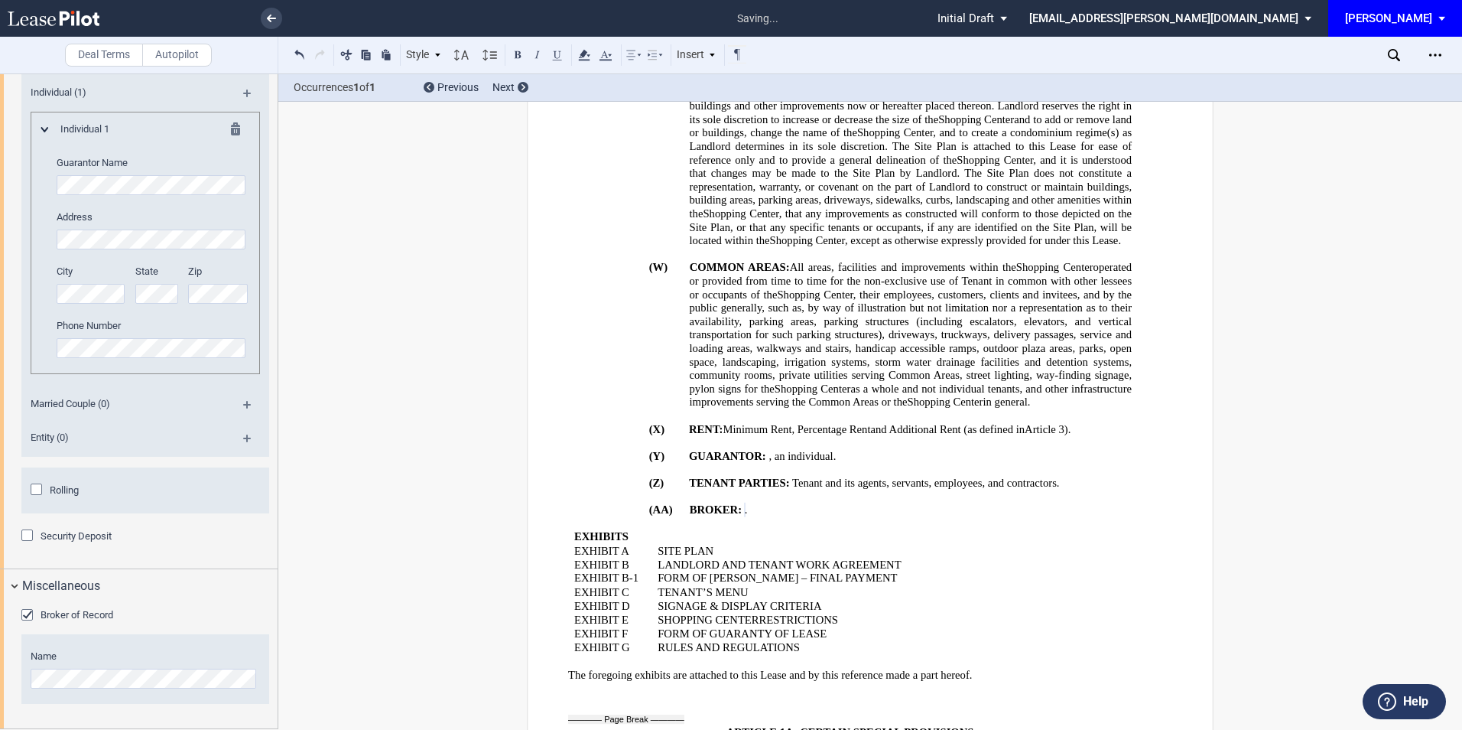
scroll to position [1938, 0]
